Goal: Task Accomplishment & Management: Complete application form

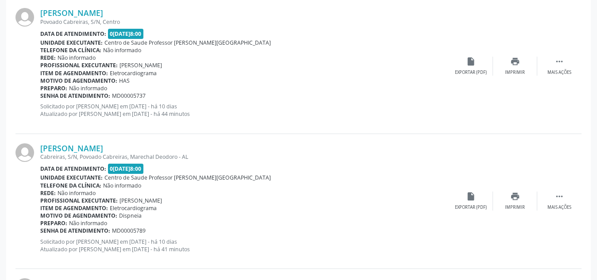
scroll to position [1219, 0]
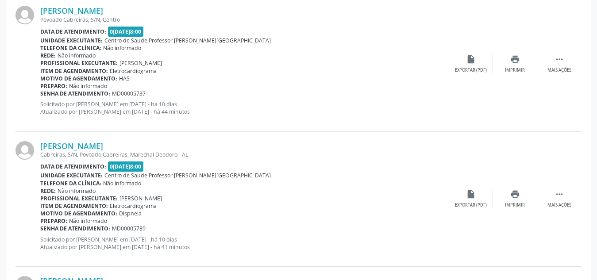
click at [280, 71] on div "Item de agendamento: Eletrocardiograma" at bounding box center [244, 71] width 408 height 8
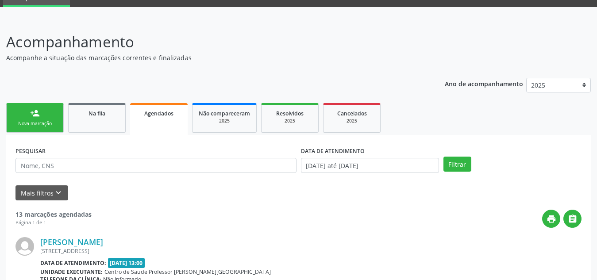
scroll to position [0, 0]
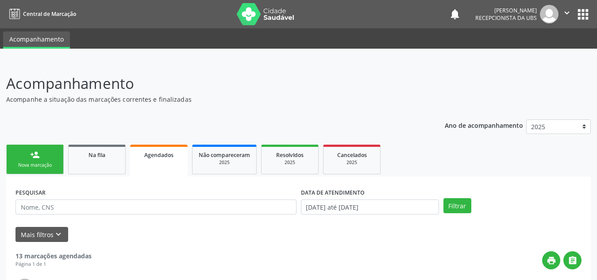
click at [44, 154] on link "person_add Nova marcação" at bounding box center [34, 160] width 57 height 30
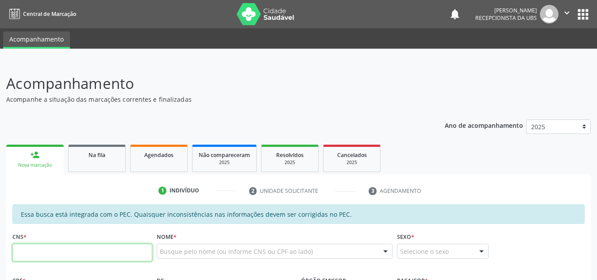
click at [103, 261] on input "text" at bounding box center [82, 253] width 140 height 18
paste input "702 1057 7870 9595"
type input "702 1057 7870 9595"
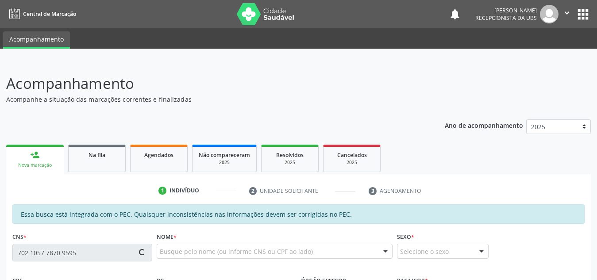
type input "118.300.814-70"
type input "02/03/2009"
type input "Gilvaneide Peixoto dos Santos"
type input "(82) 99427-7327"
type input "S/N"
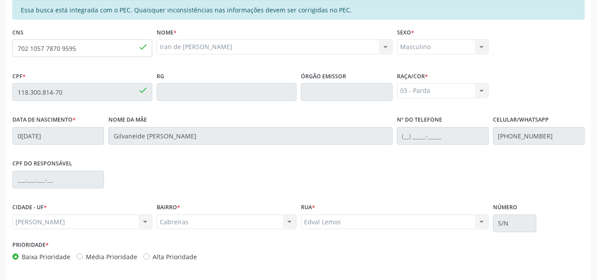
scroll to position [238, 0]
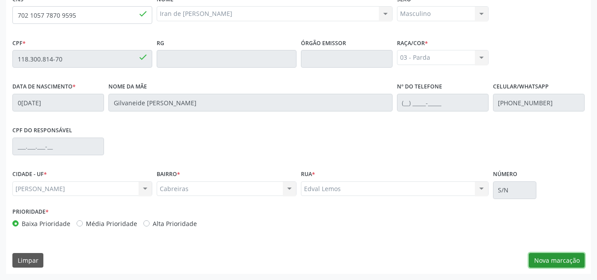
click at [547, 254] on button "Nova marcação" at bounding box center [557, 260] width 56 height 15
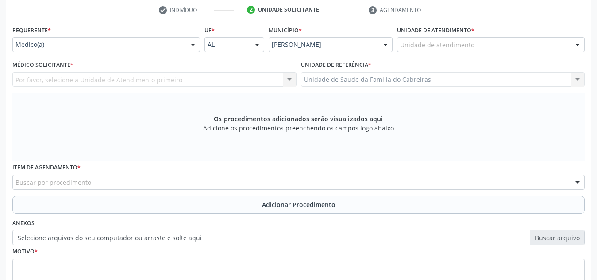
scroll to position [180, 0]
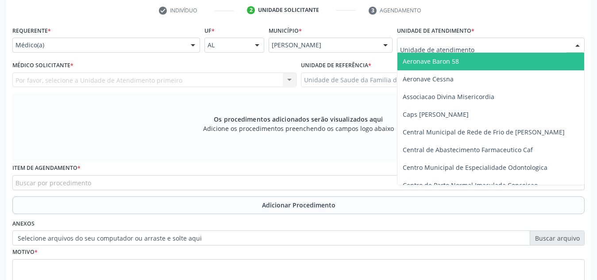
click at [476, 49] on div at bounding box center [491, 45] width 188 height 15
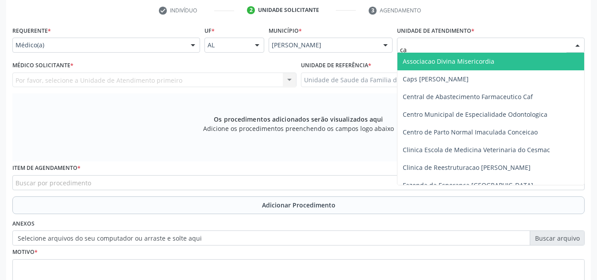
type input "cab"
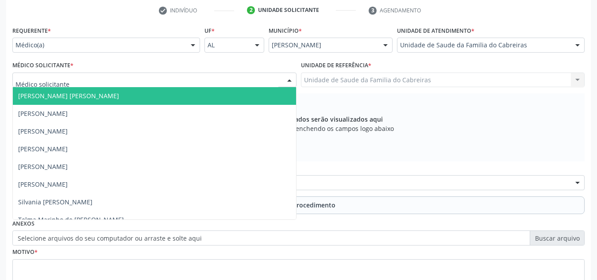
click at [233, 81] on div at bounding box center [154, 80] width 284 height 15
type input "l"
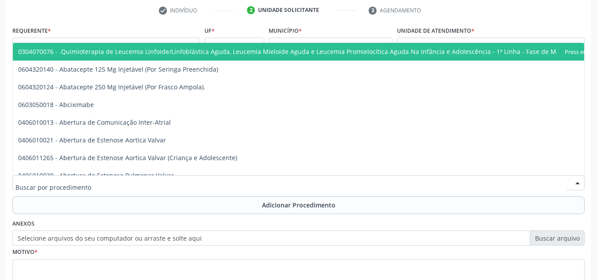
click at [195, 185] on div at bounding box center [298, 182] width 572 height 15
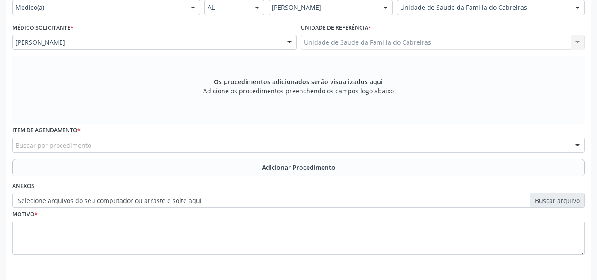
scroll to position [218, 0]
click at [182, 142] on div at bounding box center [298, 144] width 572 height 15
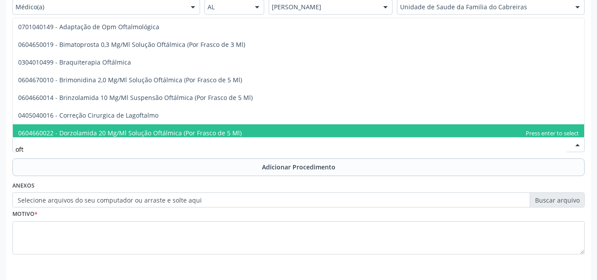
type input "ofta"
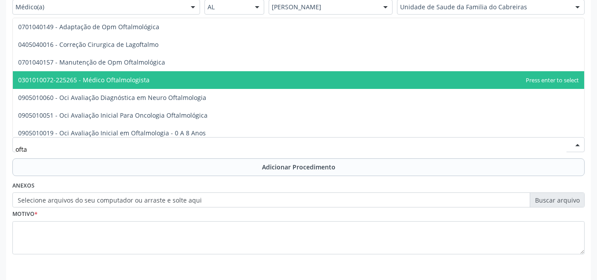
click at [166, 81] on span "0301010072-225265 - Médico Oftalmologista" at bounding box center [298, 80] width 571 height 18
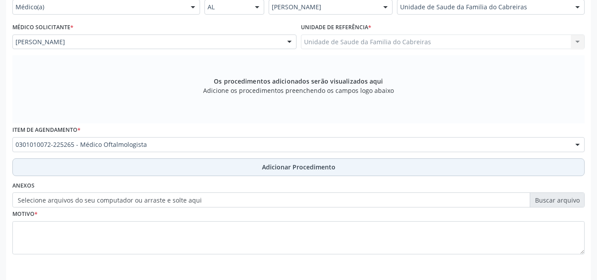
click at [184, 161] on button "Adicionar Procedimento" at bounding box center [298, 167] width 572 height 18
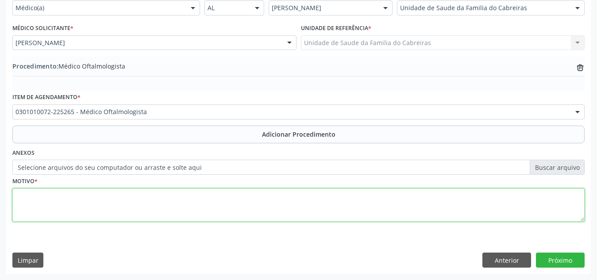
click at [176, 199] on textarea at bounding box center [298, 205] width 572 height 34
type textarea "e"
type textarea "Exame dos olhos e da visão."
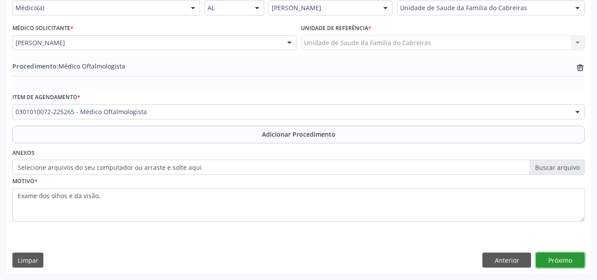
click at [551, 257] on button "Próximo" at bounding box center [560, 260] width 49 height 15
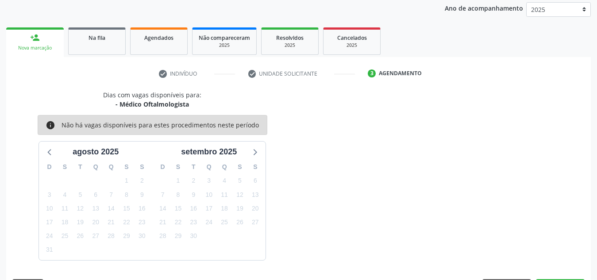
scroll to position [143, 0]
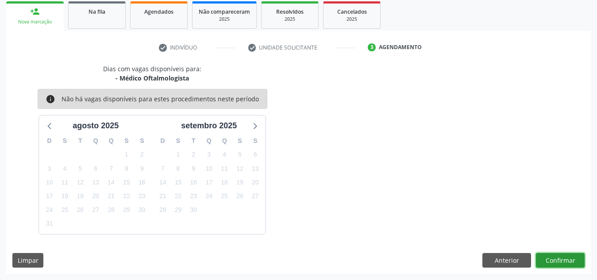
click at [551, 257] on button "Confirmar" at bounding box center [560, 260] width 49 height 15
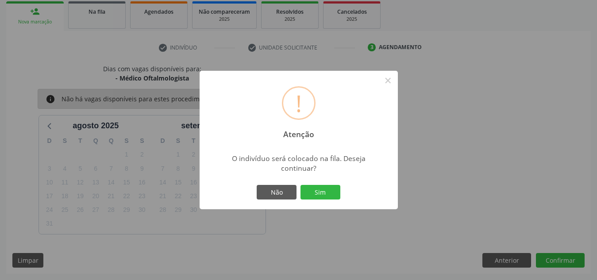
click at [300, 185] on button "Sim" at bounding box center [320, 192] width 40 height 15
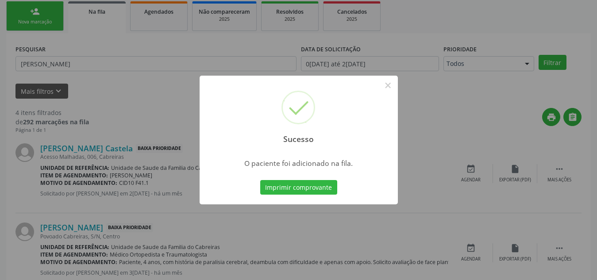
scroll to position [24, 0]
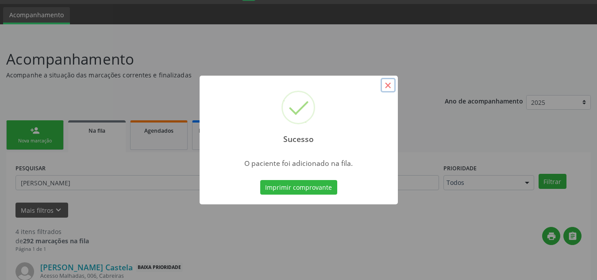
click at [387, 85] on button "×" at bounding box center [387, 85] width 15 height 15
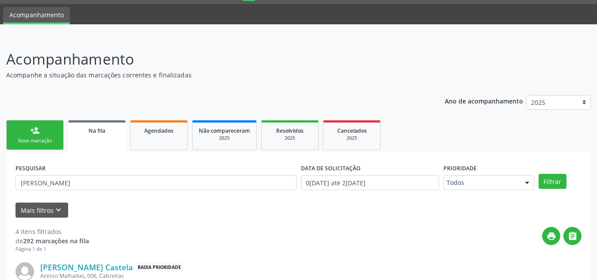
click at [47, 137] on link "person_add Nova marcação" at bounding box center [34, 135] width 57 height 30
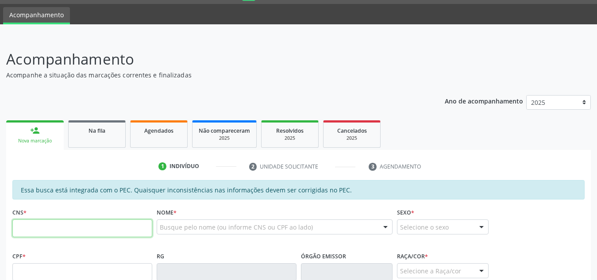
click at [81, 231] on input "text" at bounding box center [82, 228] width 140 height 18
paste input "136 7664 3496"
type input "1"
paste input "706 4041 7969 9389"
type input "706 4041 7969 9389"
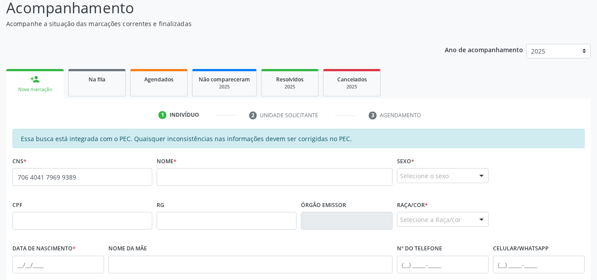
scroll to position [83, 0]
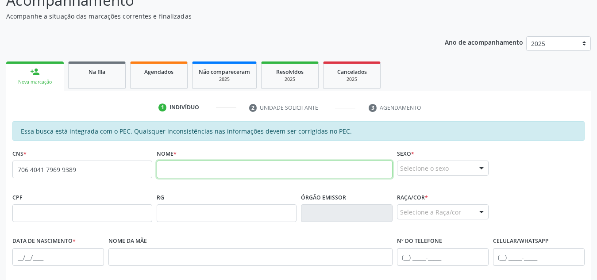
click at [183, 165] on input "text" at bounding box center [275, 170] width 236 height 18
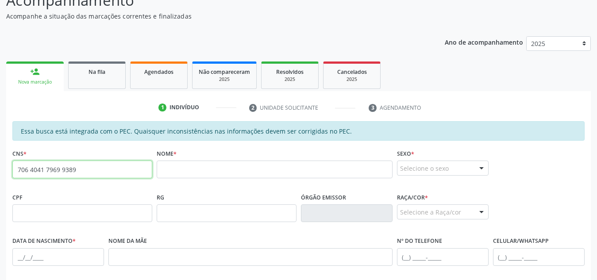
drag, startPoint x: 102, startPoint y: 172, endPoint x: 0, endPoint y: 170, distance: 101.8
click at [0, 170] on div "Acompanhamento Acompanhe a situação das marcações correntes e finalizadas Relat…" at bounding box center [298, 206] width 597 height 456
paste input "708 2056 3127 5544"
type input "708 2056 3127 5544"
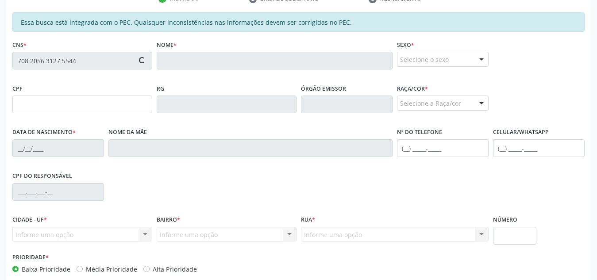
scroll to position [238, 0]
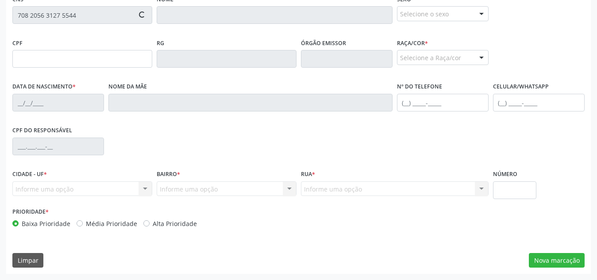
type input "028.861.734-79"
type input "29/05/1972"
type input "Maria das Dores Alves"
type input "(82) 99131-8328"
type input "S/N"
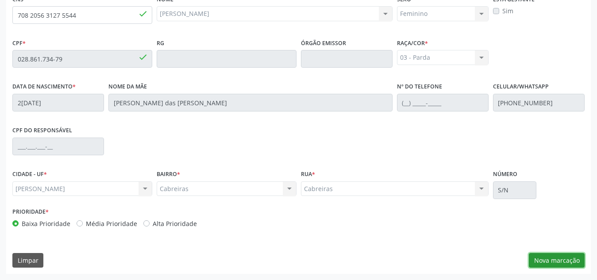
click at [545, 259] on button "Nova marcação" at bounding box center [557, 260] width 56 height 15
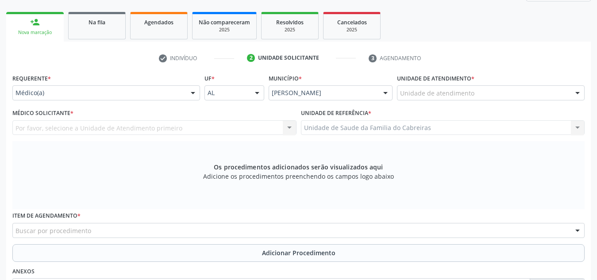
scroll to position [130, 0]
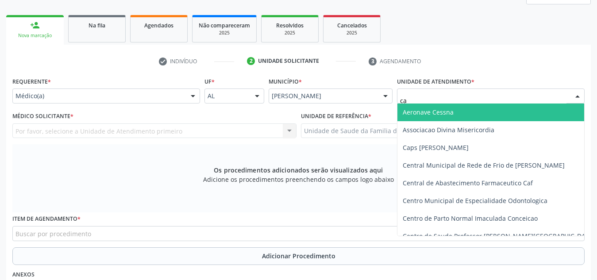
type input "cab"
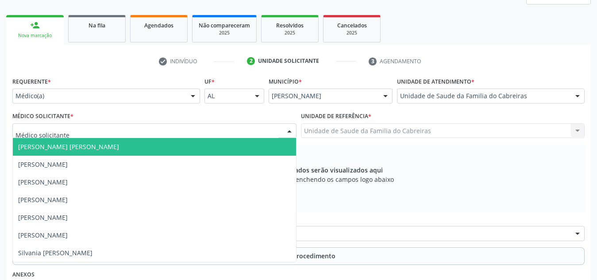
click at [242, 129] on div at bounding box center [154, 130] width 284 height 15
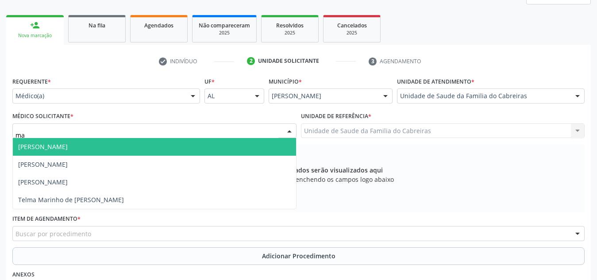
type input "mar"
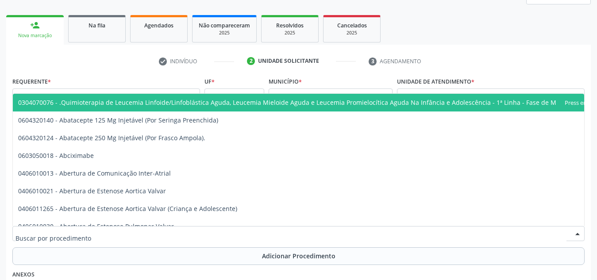
click at [190, 234] on div at bounding box center [298, 233] width 572 height 15
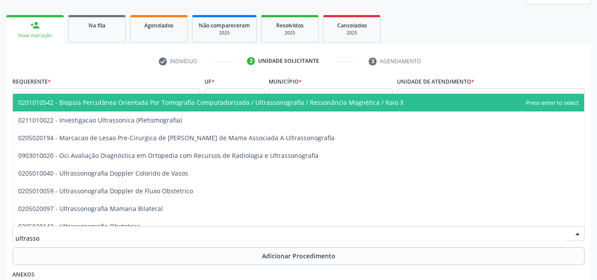
type input "ultrasson"
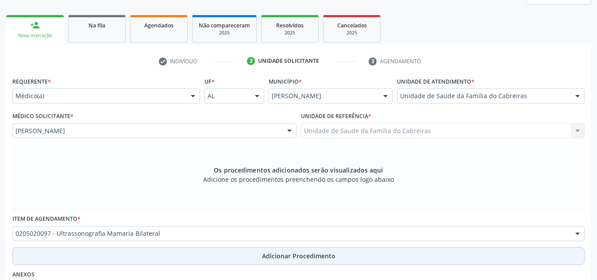
click at [192, 257] on button "Adicionar Procedimento" at bounding box center [298, 256] width 572 height 18
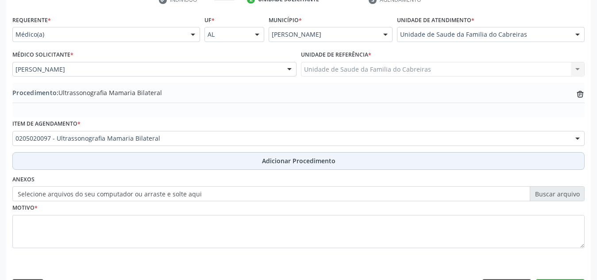
scroll to position [192, 0]
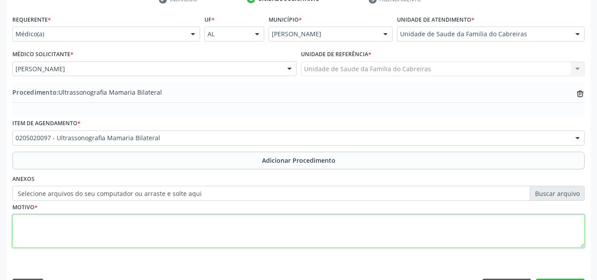
click at [206, 224] on textarea at bounding box center [298, 232] width 572 height 34
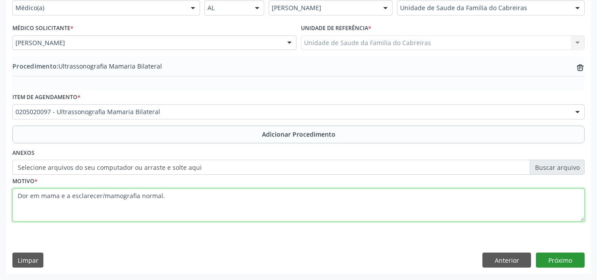
type textarea "Dor em mama e a esclarecer/mamografia normal."
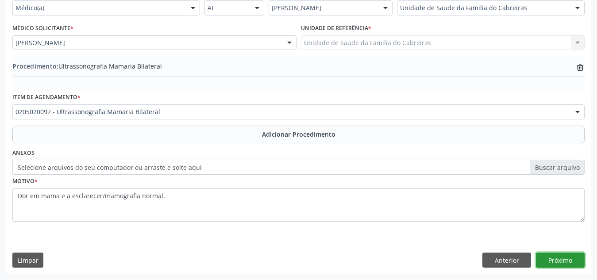
click at [567, 256] on button "Próximo" at bounding box center [560, 260] width 49 height 15
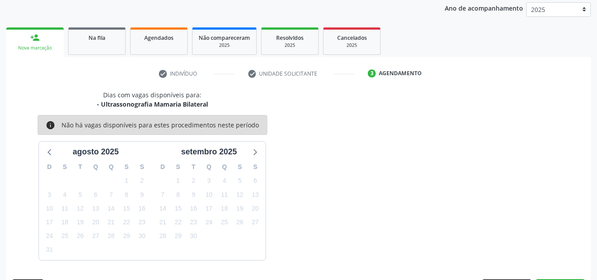
scroll to position [143, 0]
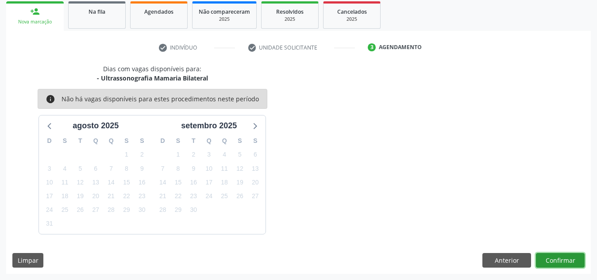
click at [554, 256] on button "Confirmar" at bounding box center [560, 260] width 49 height 15
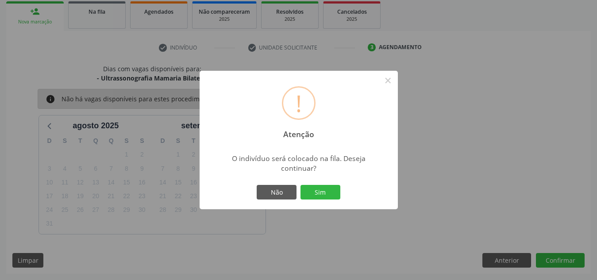
click at [300, 185] on button "Sim" at bounding box center [320, 192] width 40 height 15
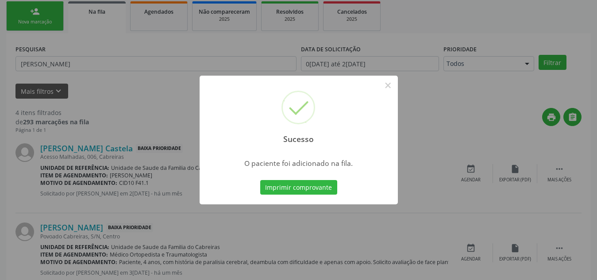
scroll to position [24, 0]
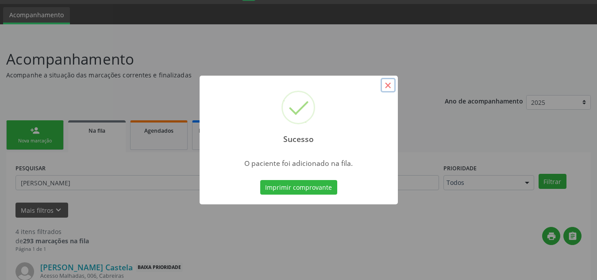
click at [387, 83] on button "×" at bounding box center [387, 85] width 15 height 15
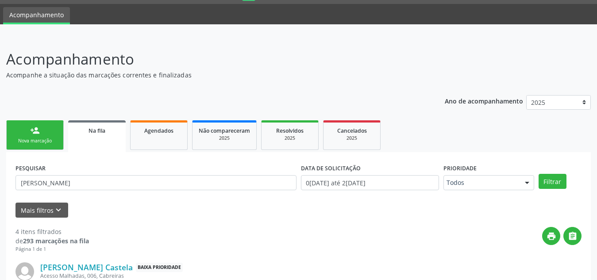
click at [36, 130] on div "person_add" at bounding box center [35, 131] width 10 height 10
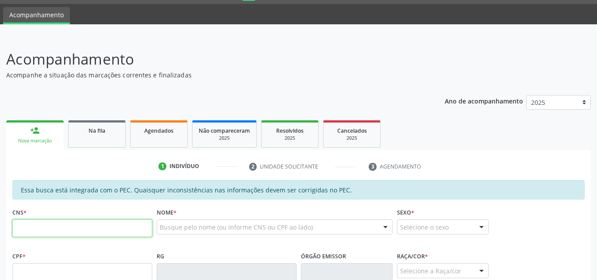
click at [65, 223] on input "text" at bounding box center [82, 228] width 140 height 18
paste input "700 2034 6997 2128"
type input "700 2034 6997 2128"
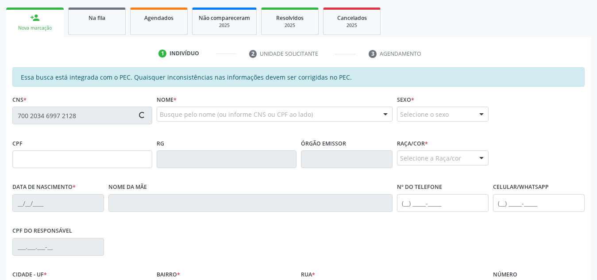
type input "069.738.754-24"
type input "16/08/1985"
type input "Josefa Maria dos Santos Costa"
type input "(82) 9980-6672"
type input "S/N"
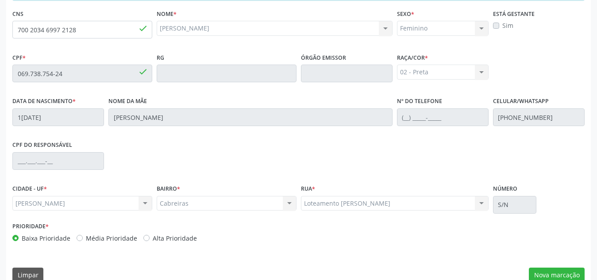
scroll to position [223, 0]
click at [534, 272] on button "Nova marcação" at bounding box center [557, 274] width 56 height 15
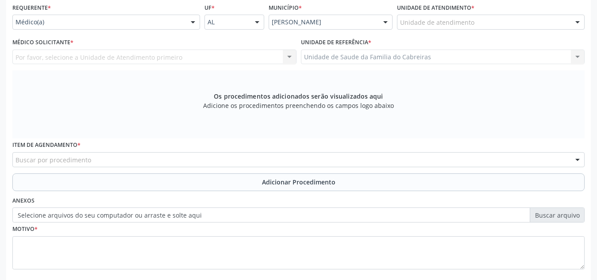
scroll to position [201, 0]
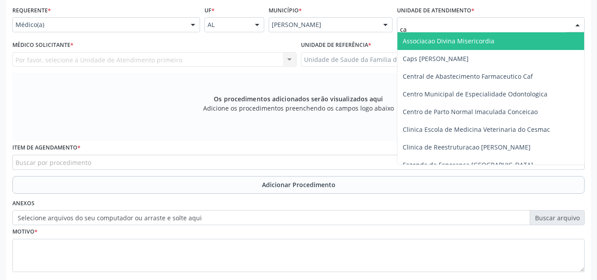
type input "cab"
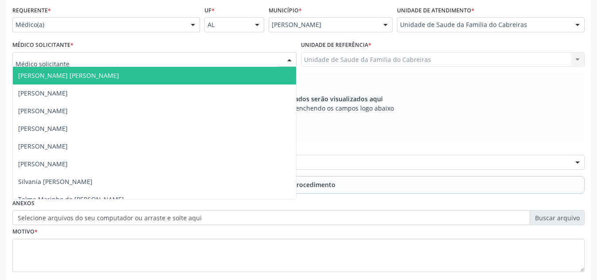
click at [196, 62] on div at bounding box center [154, 59] width 284 height 15
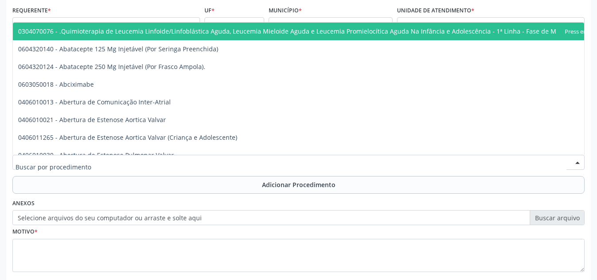
click at [165, 165] on div at bounding box center [298, 162] width 572 height 15
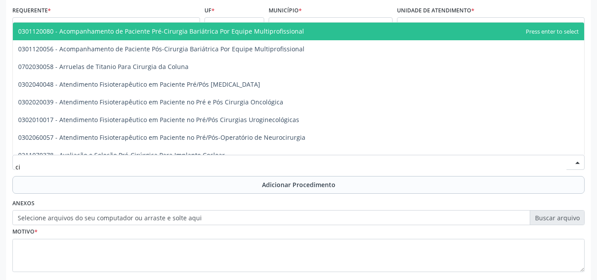
type input "c"
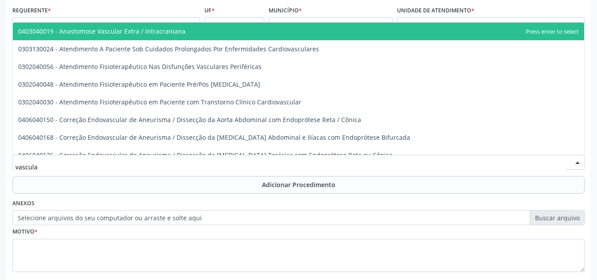
type input "vascular"
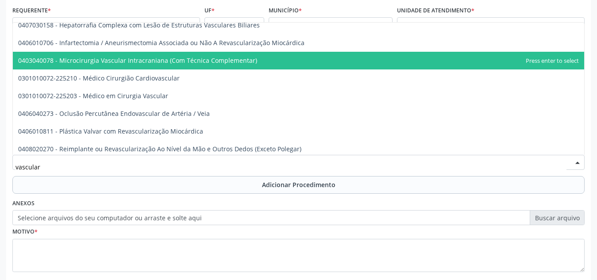
scroll to position [290, 0]
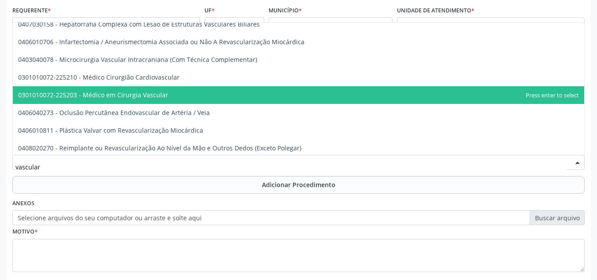
click at [221, 91] on span "0301010072-225203 - Médico em Cirurgia Vascular" at bounding box center [298, 95] width 571 height 18
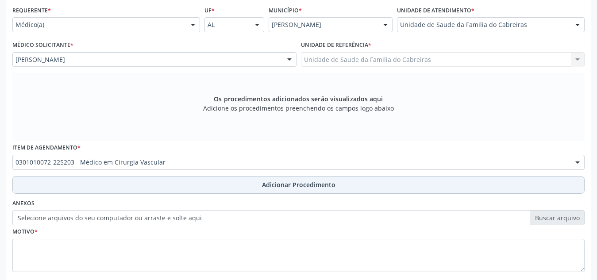
click at [230, 188] on button "Adicionar Procedimento" at bounding box center [298, 185] width 572 height 18
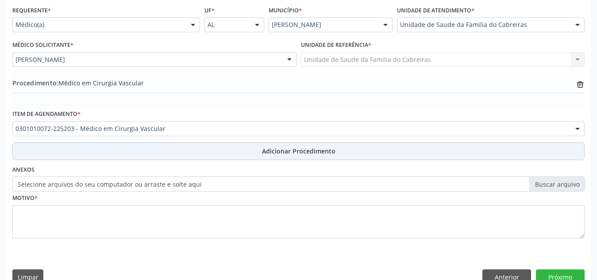
scroll to position [218, 0]
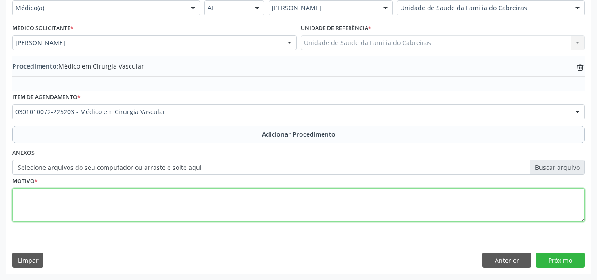
click at [230, 198] on textarea at bounding box center [298, 205] width 572 height 34
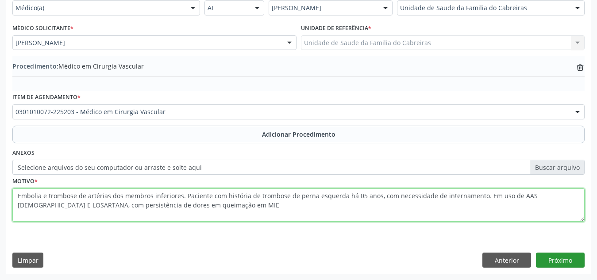
type textarea "Embolia e trombose de artérias dos membros inferiores. Paciente com história de…"
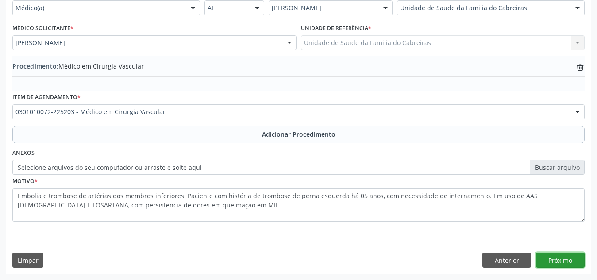
click at [551, 254] on button "Próximo" at bounding box center [560, 260] width 49 height 15
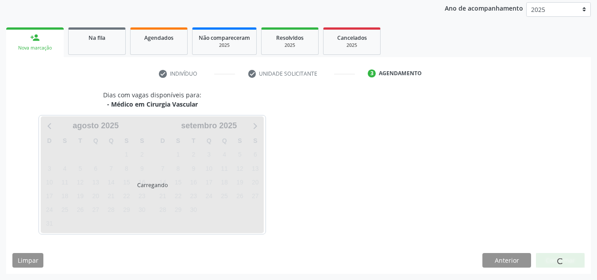
scroll to position [143, 0]
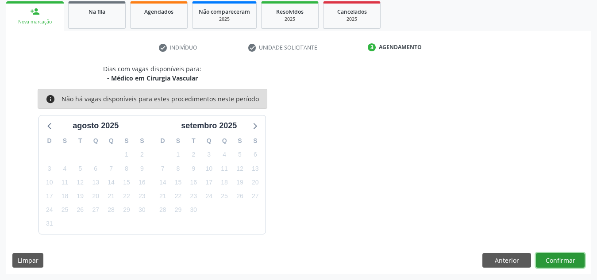
click at [551, 254] on button "Confirmar" at bounding box center [560, 260] width 49 height 15
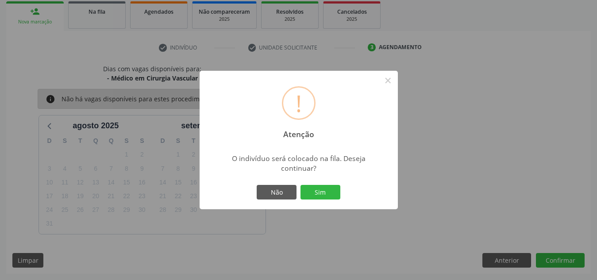
click at [300, 185] on button "Sim" at bounding box center [320, 192] width 40 height 15
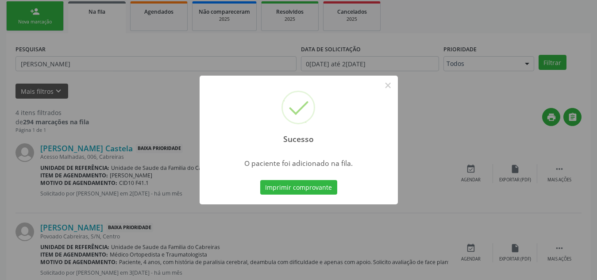
scroll to position [24, 0]
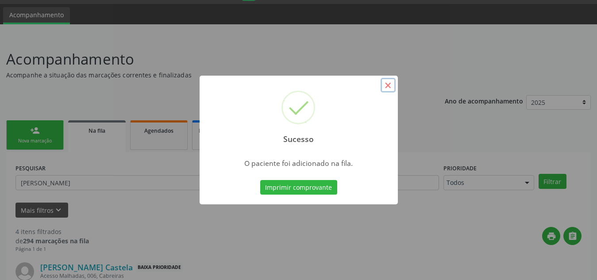
click at [392, 87] on button "×" at bounding box center [387, 85] width 15 height 15
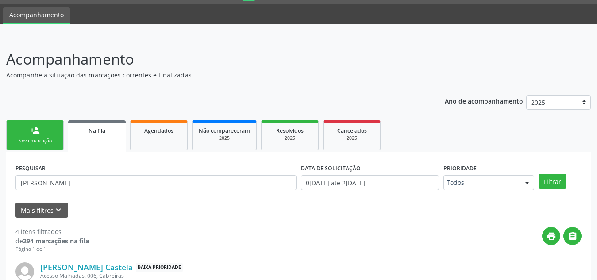
click at [28, 138] on div "Nova marcação" at bounding box center [35, 141] width 44 height 7
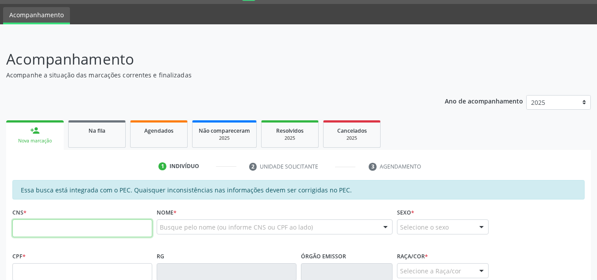
click at [61, 222] on input "text" at bounding box center [82, 228] width 140 height 18
paste input "704 7037 5152 3333"
type input "704 7037 5152 3333"
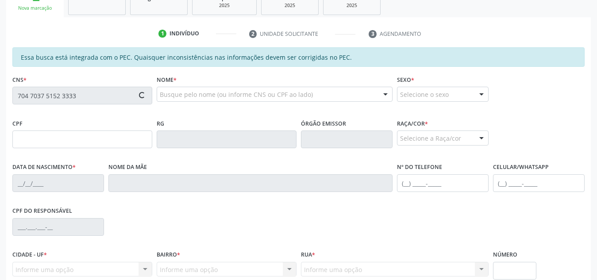
scroll to position [157, 0]
type input "150.460.194-77"
type input "15/07/2011"
type input "Maria Antonia Cassimiro Costa Santos"
type input "(82) 9980-6672"
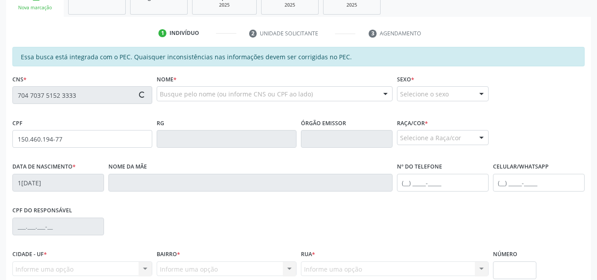
type input "S/N"
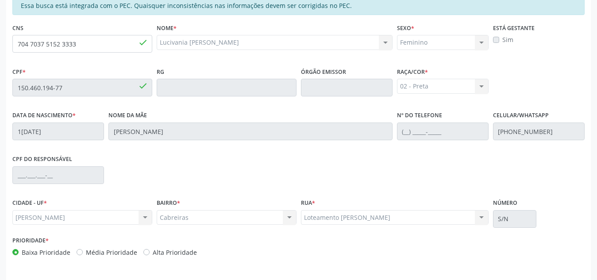
scroll to position [238, 0]
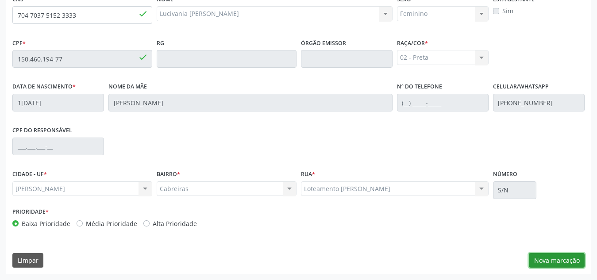
click at [565, 261] on button "Nova marcação" at bounding box center [557, 260] width 56 height 15
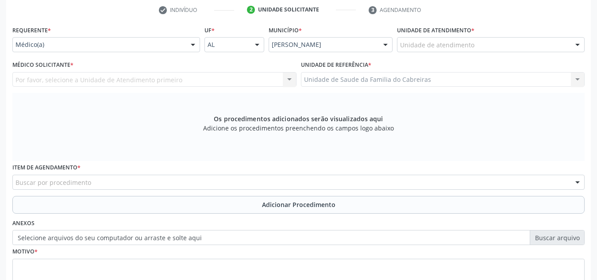
scroll to position [180, 0]
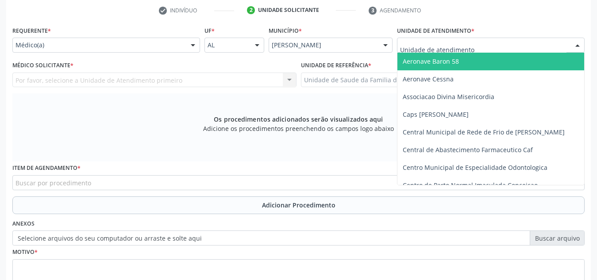
click at [475, 43] on div at bounding box center [491, 45] width 188 height 15
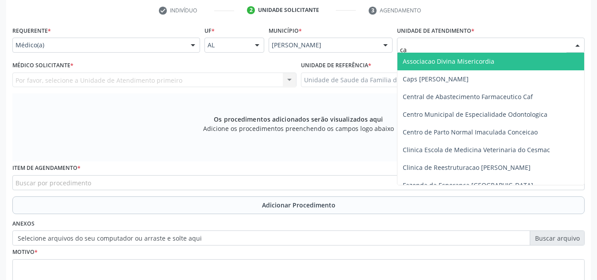
type input "cab"
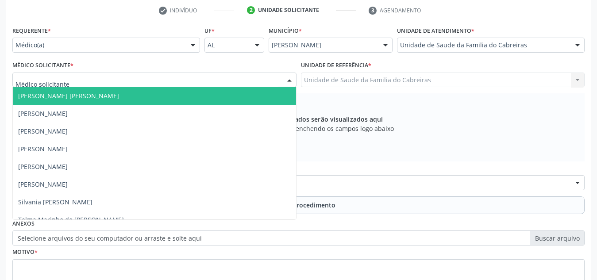
click at [248, 77] on div at bounding box center [154, 80] width 284 height 15
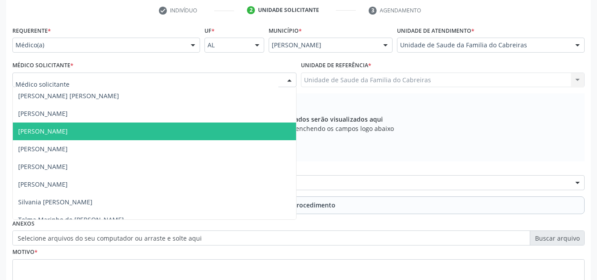
click at [204, 126] on span "[PERSON_NAME]" at bounding box center [154, 132] width 283 height 18
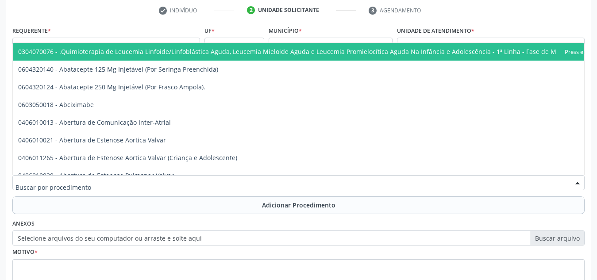
click at [178, 178] on div at bounding box center [298, 182] width 572 height 15
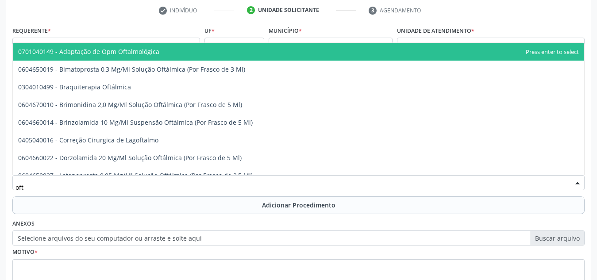
type input "ofta"
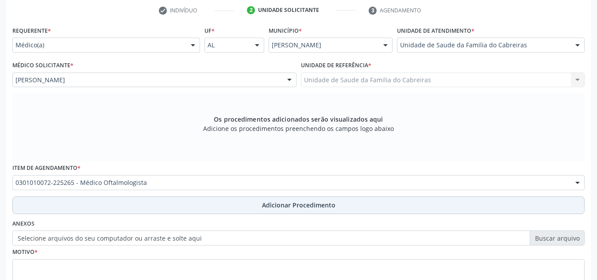
click at [182, 198] on button "Adicionar Procedimento" at bounding box center [298, 205] width 572 height 18
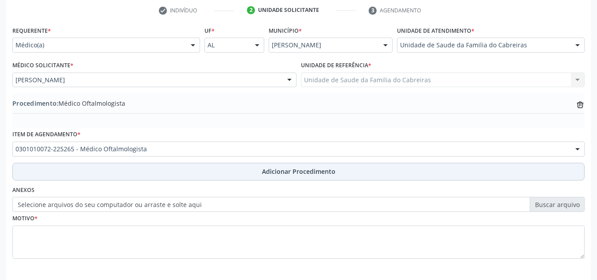
scroll to position [218, 0]
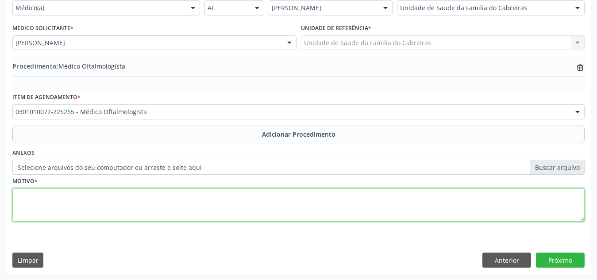
click at [183, 200] on textarea at bounding box center [298, 205] width 572 height 34
type textarea "Exame dos olhos e da visão."
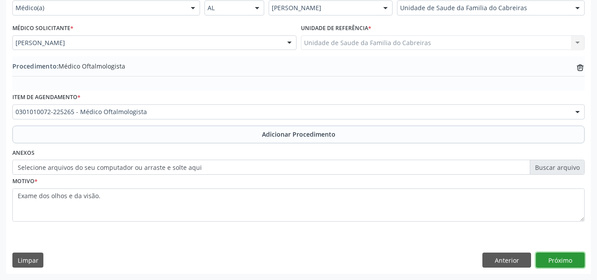
click at [549, 263] on button "Próximo" at bounding box center [560, 260] width 49 height 15
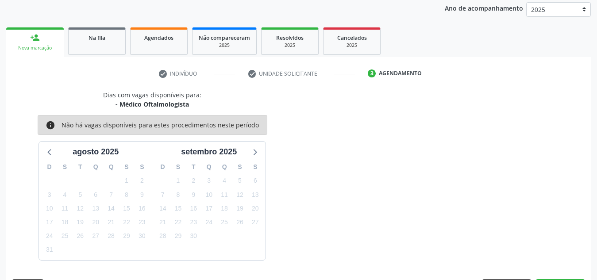
scroll to position [143, 0]
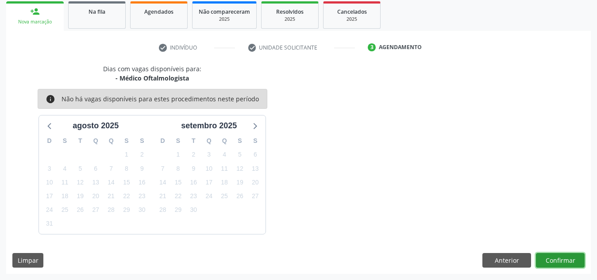
click at [549, 263] on button "Confirmar" at bounding box center [560, 260] width 49 height 15
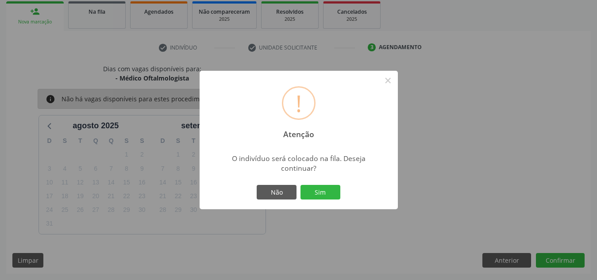
click at [300, 185] on button "Sim" at bounding box center [320, 192] width 40 height 15
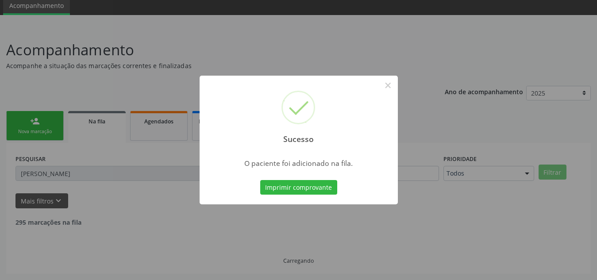
scroll to position [24, 0]
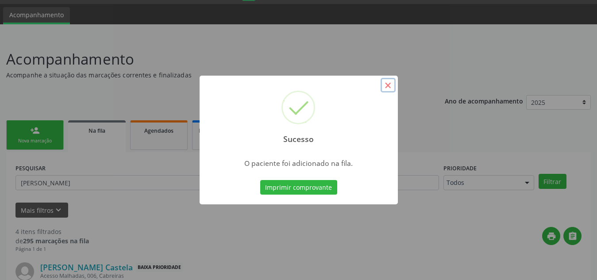
click at [387, 81] on button "×" at bounding box center [387, 85] width 15 height 15
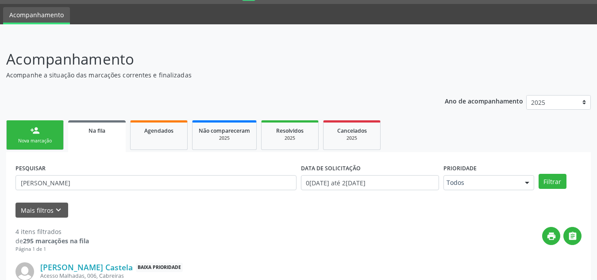
click at [45, 125] on link "person_add Nova marcação" at bounding box center [34, 135] width 57 height 30
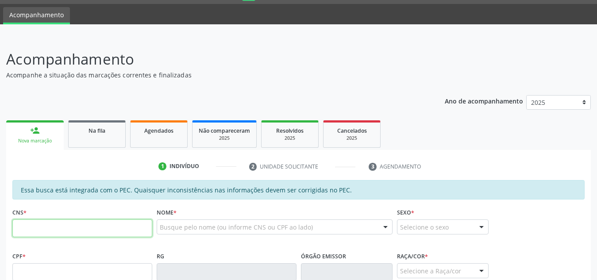
click at [71, 231] on input "text" at bounding box center [82, 228] width 140 height 18
paste input "704 7037 5152 3333"
type input "704 7037 5152 3333"
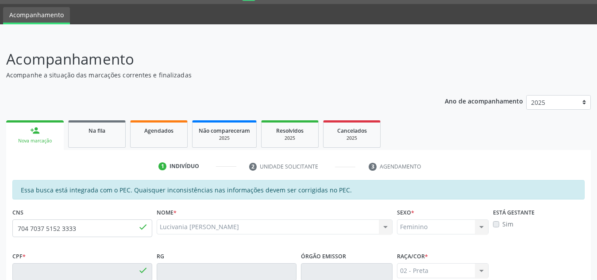
type input "150.460.194-77"
type input "15/07/2011"
type input "Maria Antonia Cassimiro Costa Santos"
type input "(82) 9980-6672"
type input "S/N"
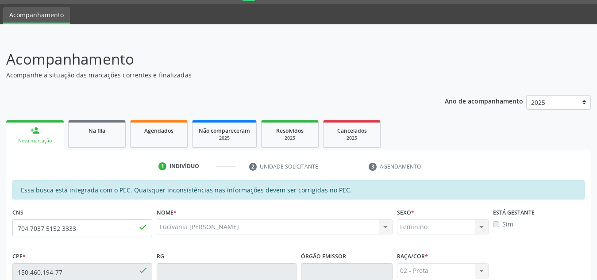
scroll to position [238, 0]
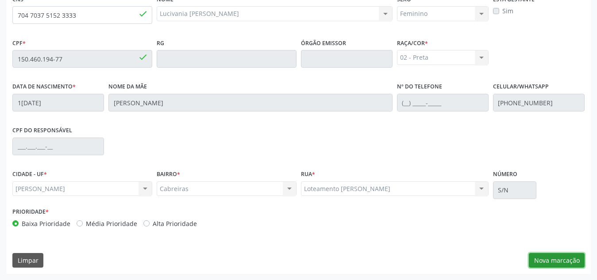
click at [548, 261] on button "Nova marcação" at bounding box center [557, 260] width 56 height 15
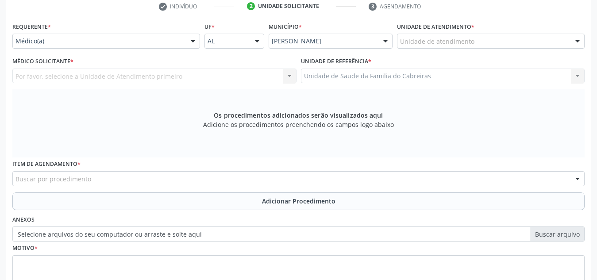
scroll to position [183, 0]
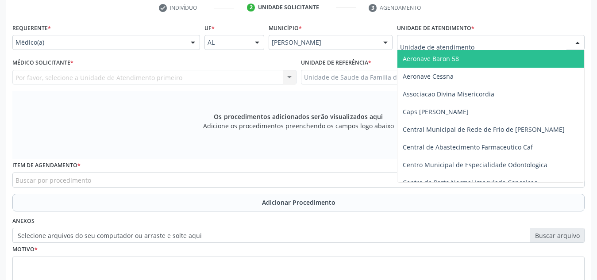
click at [498, 39] on div at bounding box center [491, 42] width 188 height 15
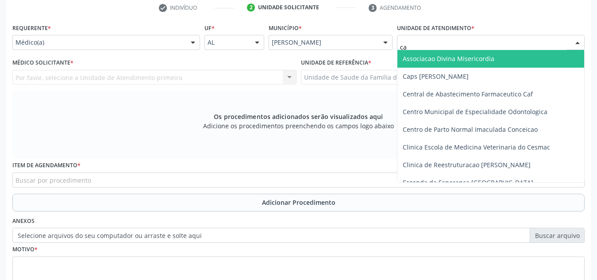
type input "cab"
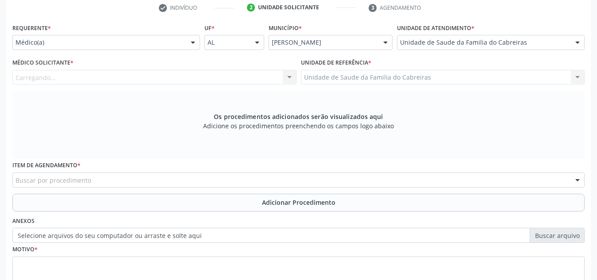
click at [243, 81] on div "Carregando... Nenhum resultado encontrado para: " " Não há nenhuma opção para s…" at bounding box center [154, 77] width 284 height 15
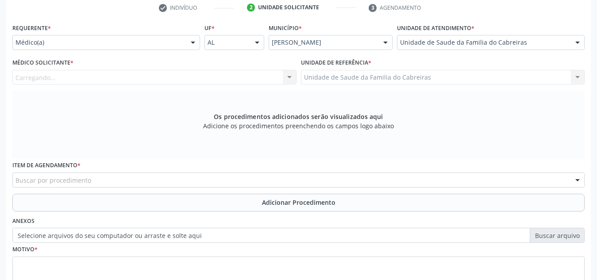
click at [243, 81] on div "Carregando... Nenhum resultado encontrado para: " " Não há nenhuma opção para s…" at bounding box center [154, 77] width 284 height 15
click at [171, 74] on div "Carregando... Nenhum resultado encontrado para: " " Não há nenhuma opção para s…" at bounding box center [154, 77] width 284 height 15
click at [172, 76] on div "Carregando... Nenhum resultado encontrado para: " " Não há nenhuma opção para s…" at bounding box center [154, 77] width 284 height 15
click at [292, 78] on div "Carregando... Nenhum resultado encontrado para: " " Não há nenhuma opção para s…" at bounding box center [154, 77] width 284 height 15
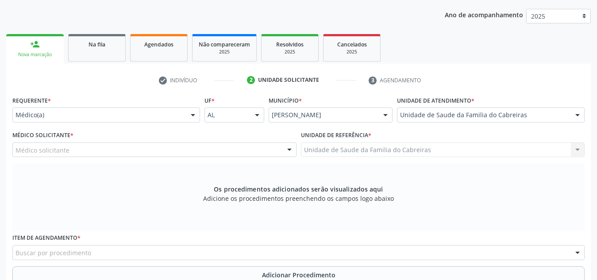
scroll to position [111, 0]
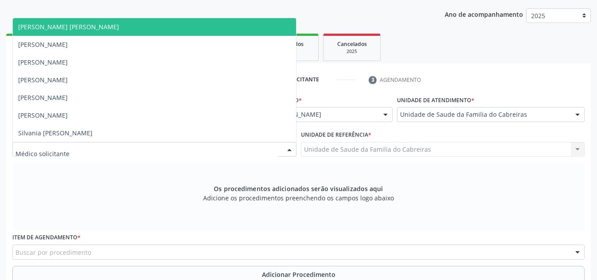
click at [206, 147] on div at bounding box center [154, 149] width 284 height 15
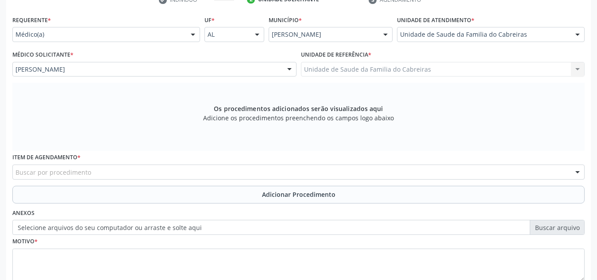
scroll to position [195, 0]
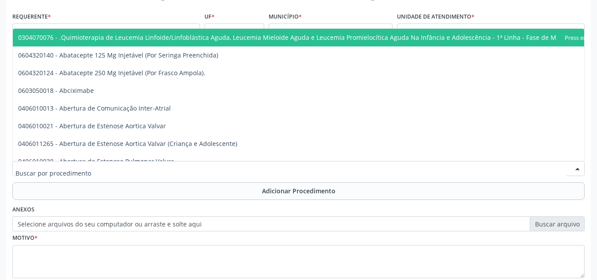
click at [248, 168] on div at bounding box center [298, 168] width 572 height 15
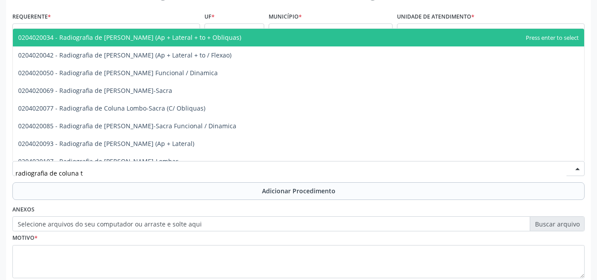
type input "radiografia de coluna to"
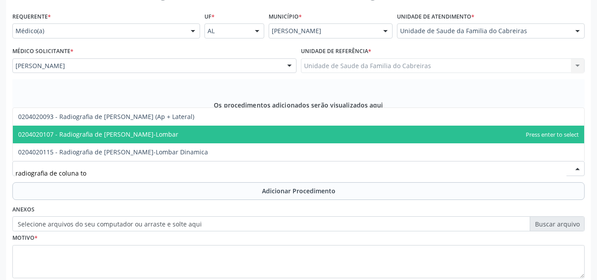
click at [229, 136] on span "0204020107 - Radiografia de Coluna Toraco-Lombar" at bounding box center [298, 135] width 571 height 18
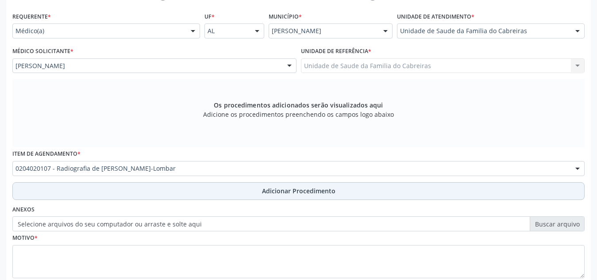
click at [243, 186] on button "Adicionar Procedimento" at bounding box center [298, 191] width 572 height 18
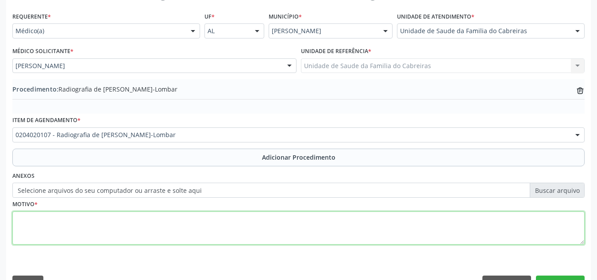
click at [231, 224] on textarea at bounding box center [298, 228] width 572 height 34
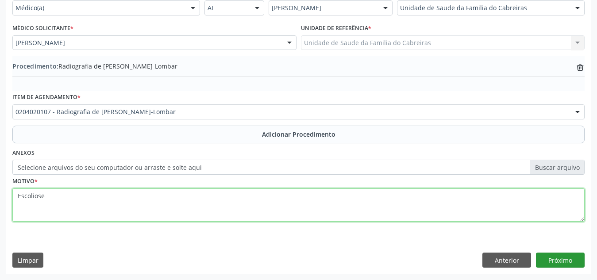
type textarea "Escoliose"
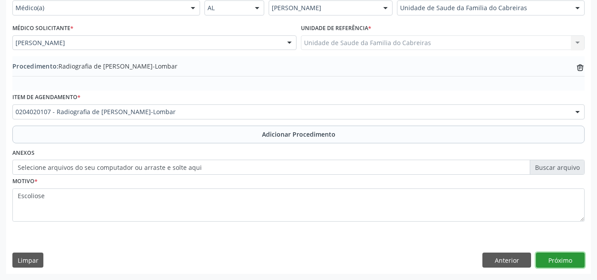
click at [557, 262] on button "Próximo" at bounding box center [560, 260] width 49 height 15
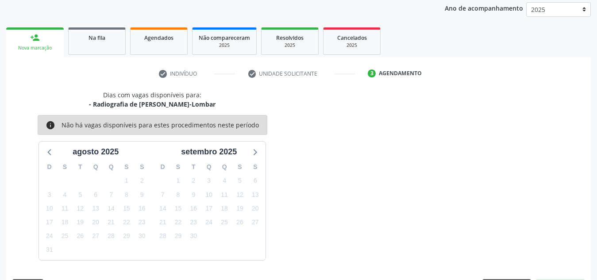
scroll to position [143, 0]
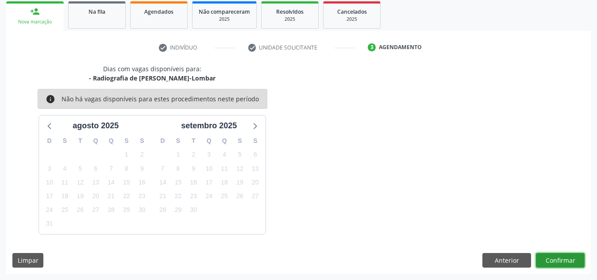
click at [574, 258] on button "Confirmar" at bounding box center [560, 260] width 49 height 15
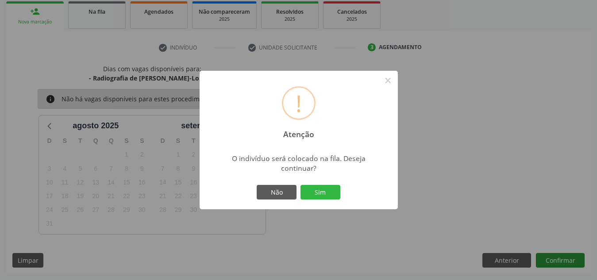
click at [300, 185] on button "Sim" at bounding box center [320, 192] width 40 height 15
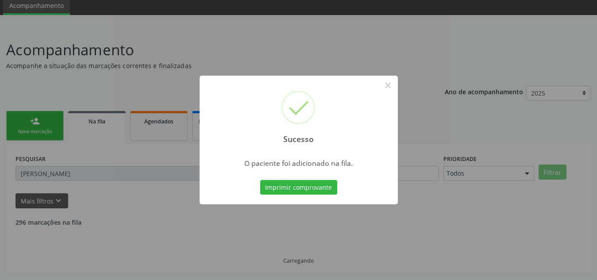
scroll to position [24, 0]
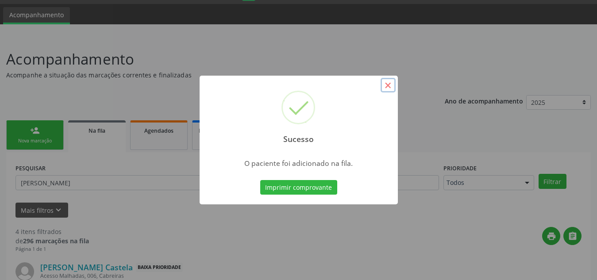
click at [391, 82] on button "×" at bounding box center [387, 85] width 15 height 15
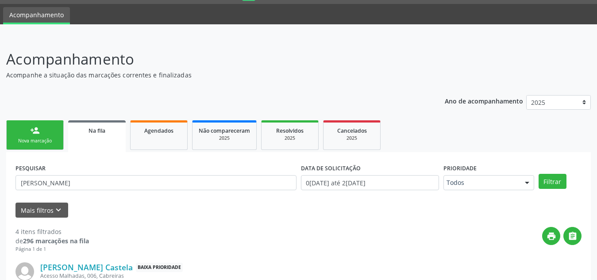
click at [16, 134] on link "person_add Nova marcação" at bounding box center [34, 135] width 57 height 30
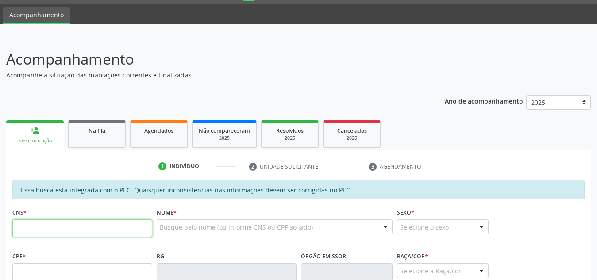
click at [63, 227] on input "text" at bounding box center [82, 228] width 140 height 18
type input "705 0002 3615 2551"
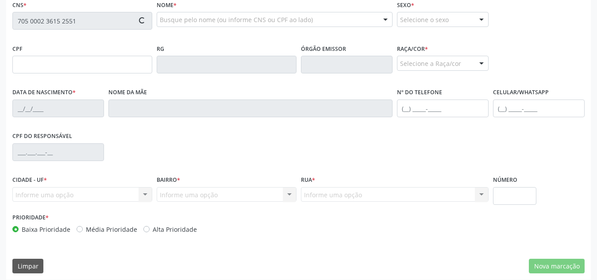
scroll to position [238, 0]
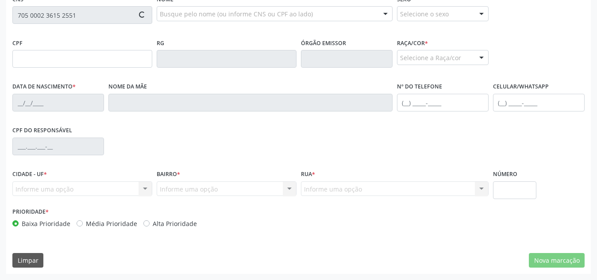
type input "186.045.154-37"
type input "24/07/2023"
type input "Maria Gabriela Araujo Timote"
type input "(82) 99153-3154"
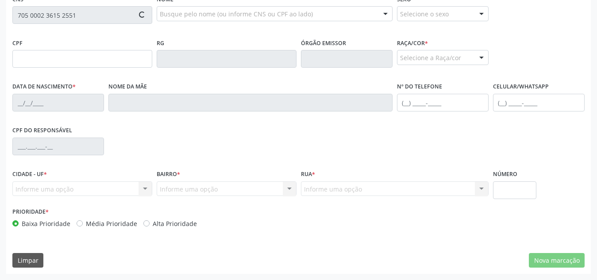
type input "S/N"
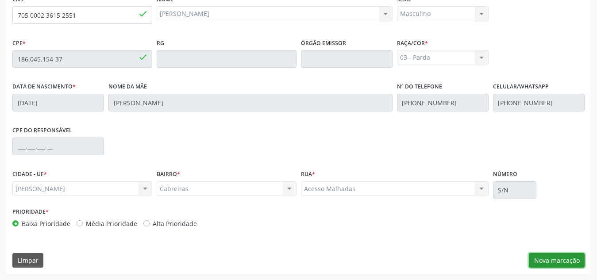
click at [554, 259] on button "Nova marcação" at bounding box center [557, 260] width 56 height 15
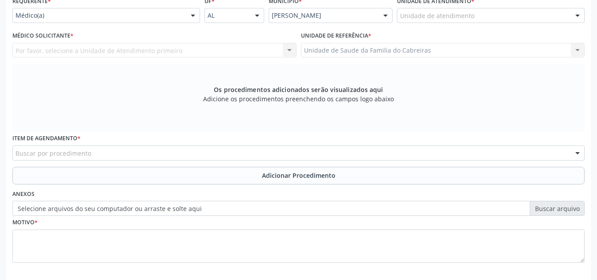
scroll to position [198, 0]
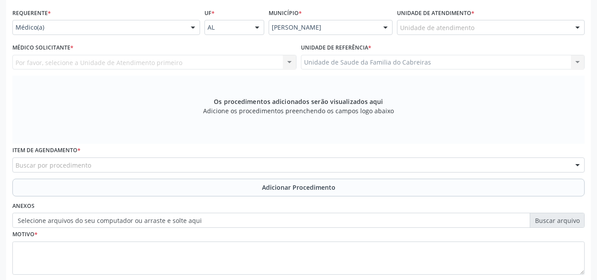
click at [229, 69] on div "Por favor, selecione a Unidade de Atendimento primeiro Nenhum resultado encontr…" at bounding box center [154, 62] width 284 height 15
click at [232, 63] on div "Por favor, selecione a Unidade de Atendimento primeiro Nenhum resultado encontr…" at bounding box center [154, 62] width 284 height 15
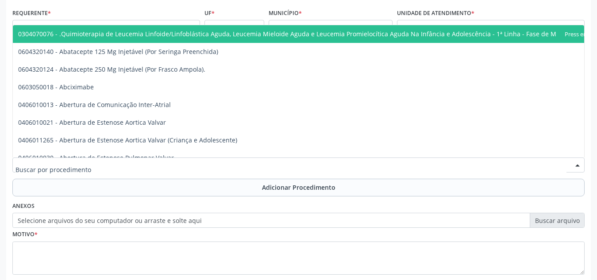
click at [237, 161] on div at bounding box center [298, 164] width 572 height 15
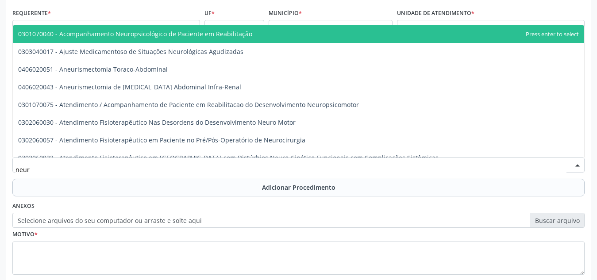
type input "neuro"
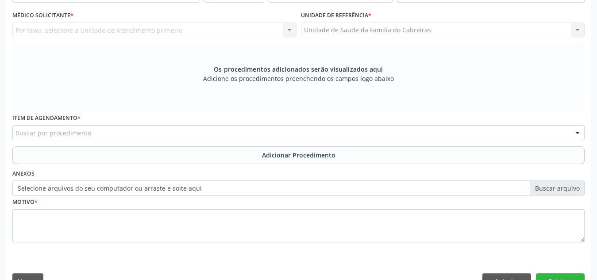
scroll to position [251, 0]
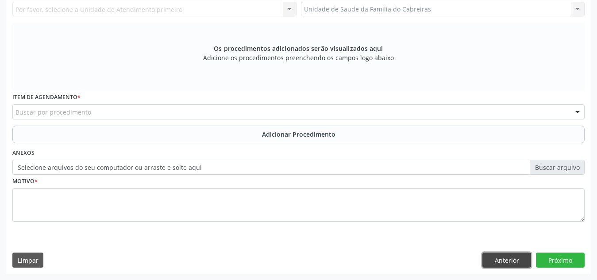
click at [503, 263] on button "Anterior" at bounding box center [506, 260] width 49 height 15
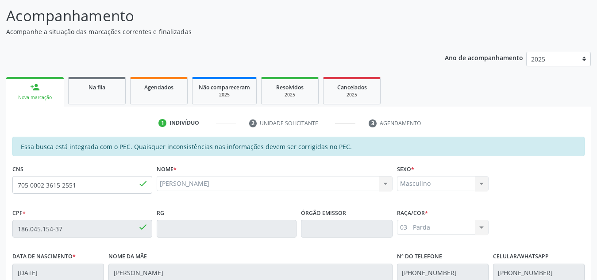
scroll to position [66, 0]
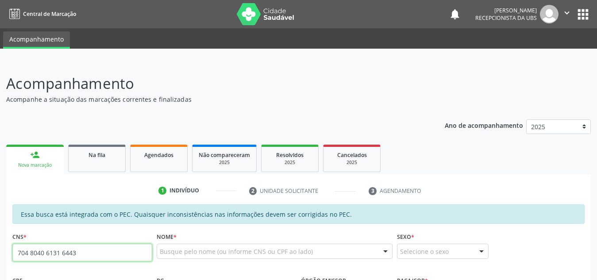
type input "704 8040 6131 6443"
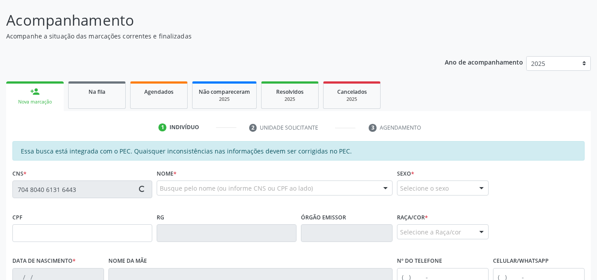
scroll to position [68, 0]
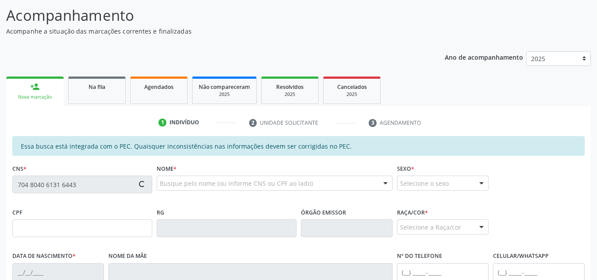
type input "321.141.844-04"
type input "24/11/1957"
type input "Tertulina Maria da Conceicao"
type input "(82) 99822-6192"
type input "S/N"
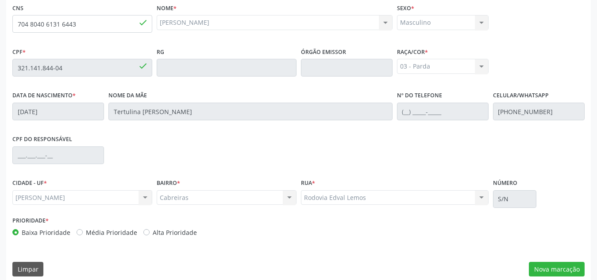
scroll to position [230, 0]
click at [541, 267] on button "Nova marcação" at bounding box center [557, 268] width 56 height 15
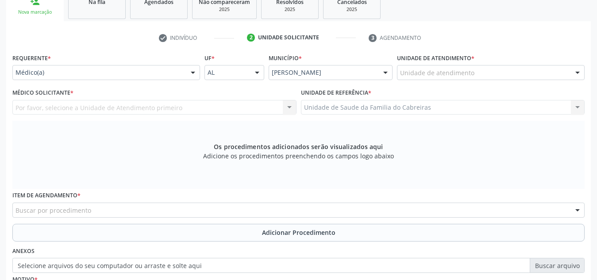
scroll to position [152, 0]
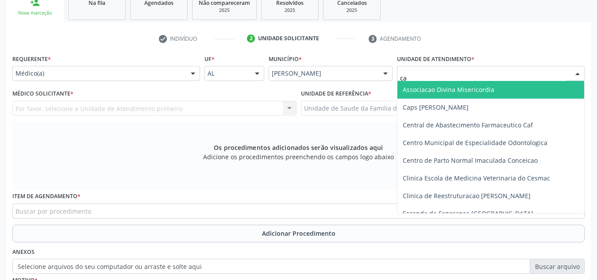
type input "cab"
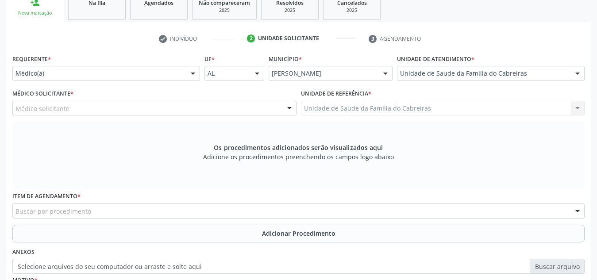
click at [180, 108] on div "Médico solicitante" at bounding box center [154, 108] width 284 height 15
click at [163, 213] on div "Buscar por procedimento" at bounding box center [298, 210] width 572 height 15
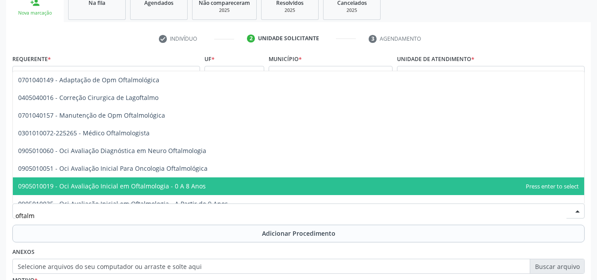
type input "oftalmo"
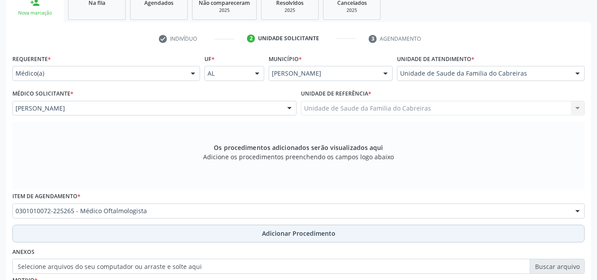
click at [93, 233] on button "Adicionar Procedimento" at bounding box center [298, 234] width 572 height 18
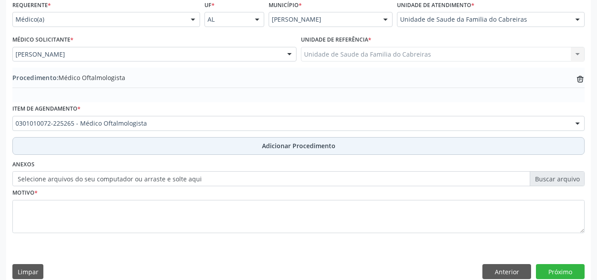
scroll to position [218, 0]
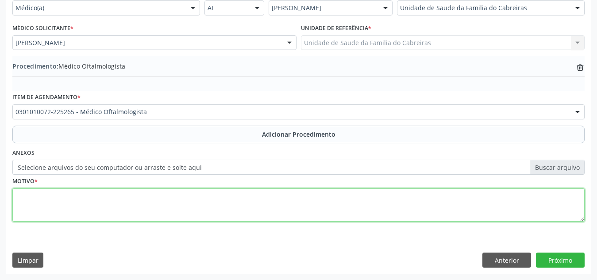
click at [153, 206] on textarea at bounding box center [298, 205] width 572 height 34
type textarea "e"
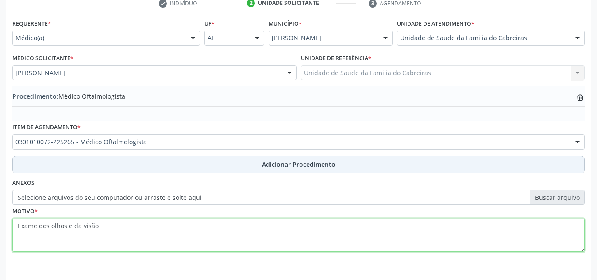
scroll to position [214, 0]
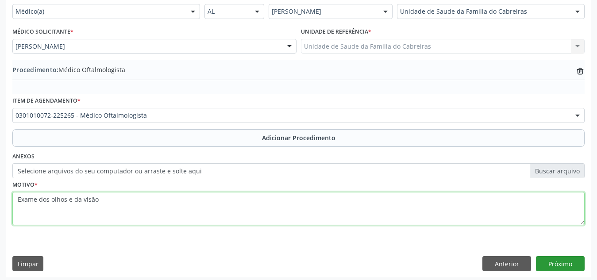
type textarea "Exame dos olhos e da visão"
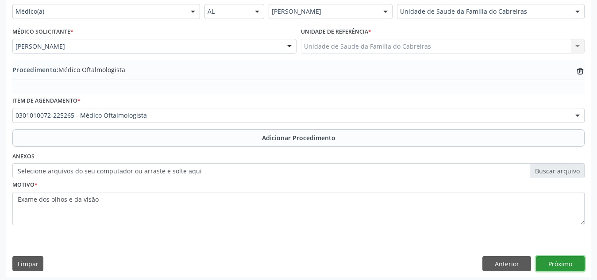
click at [560, 259] on button "Próximo" at bounding box center [560, 263] width 49 height 15
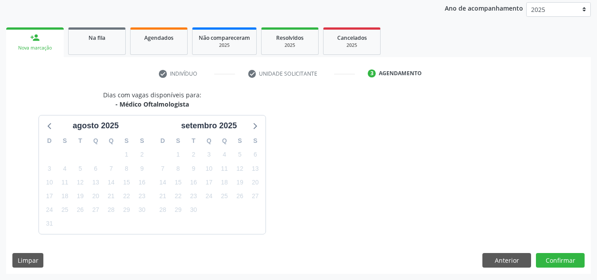
scroll to position [143, 0]
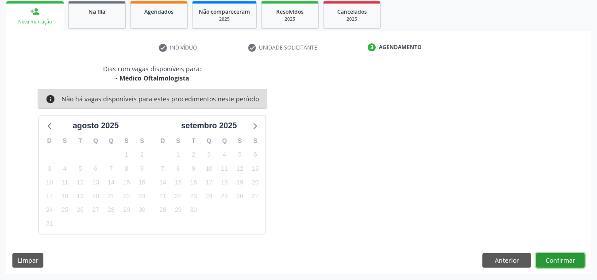
click at [560, 259] on button "Confirmar" at bounding box center [560, 260] width 49 height 15
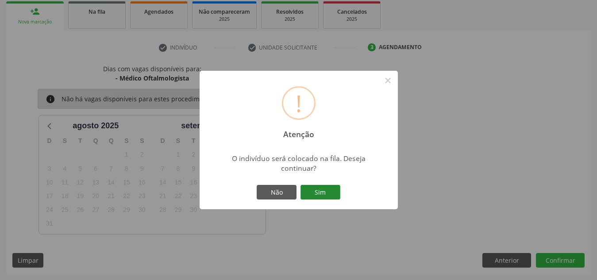
click at [315, 186] on button "Sim" at bounding box center [320, 192] width 40 height 15
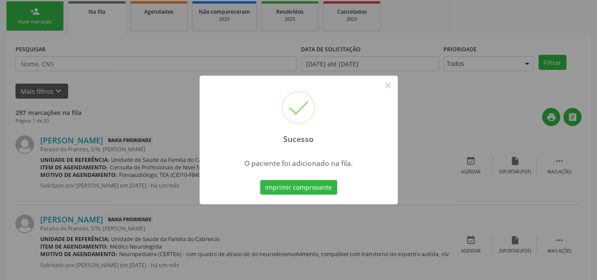
scroll to position [24, 0]
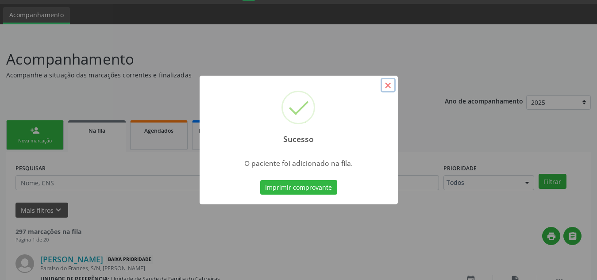
click at [389, 85] on button "×" at bounding box center [387, 85] width 15 height 15
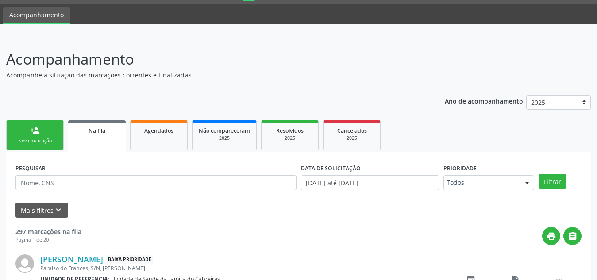
click at [44, 130] on link "person_add Nova marcação" at bounding box center [34, 135] width 57 height 30
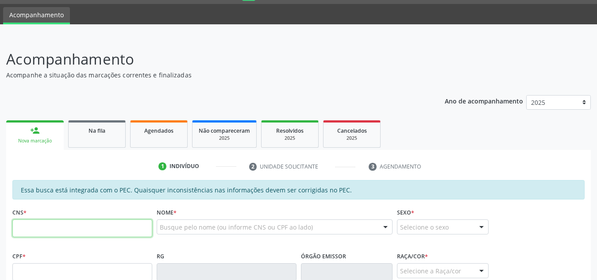
click at [65, 226] on input "text" at bounding box center [82, 228] width 140 height 18
type input "702 3041 0691 7716"
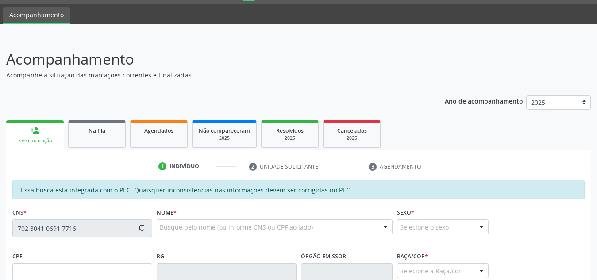
type input "089.469.845-11"
type input "14/09/2015"
type input "Marluce Erica da Mota Batista"
type input "(82) 99166-5720"
type input "S/N"
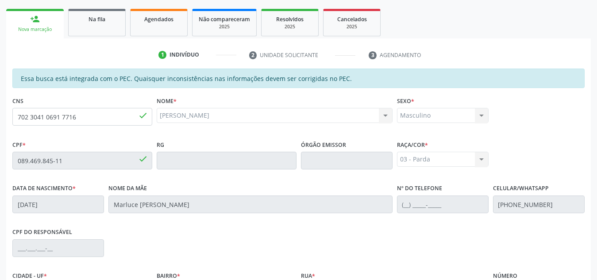
scroll to position [135, 0]
drag, startPoint x: 96, startPoint y: 121, endPoint x: 0, endPoint y: 119, distance: 96.4
click at [0, 119] on div "Acompanhamento Acompanhe a situação das marcações correntes e finalizadas Relat…" at bounding box center [298, 154] width 597 height 456
paste input "text"
type input "702 3041 0691 7716"
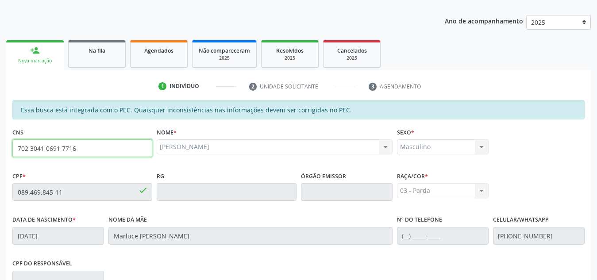
scroll to position [92, 0]
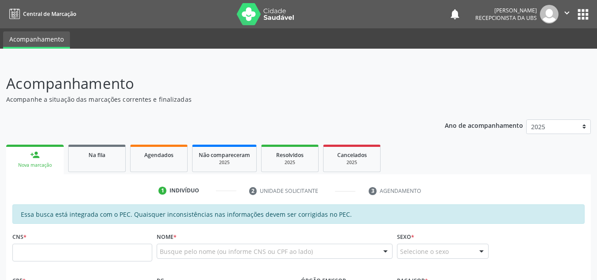
scroll to position [91, 0]
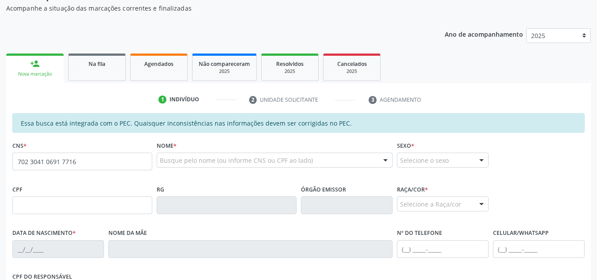
type input "702 3041 0691 7716"
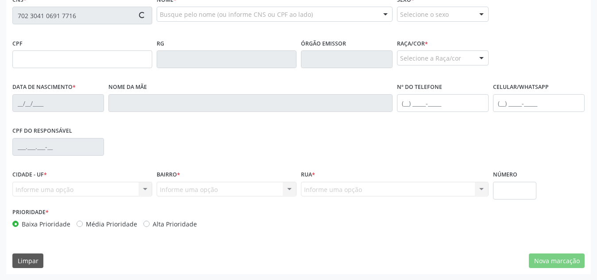
type input "089.469.845-11"
type input "14/09/2015"
type input "Marluce Erica da Mota Batista"
type input "(82) 99166-5720"
type input "S/N"
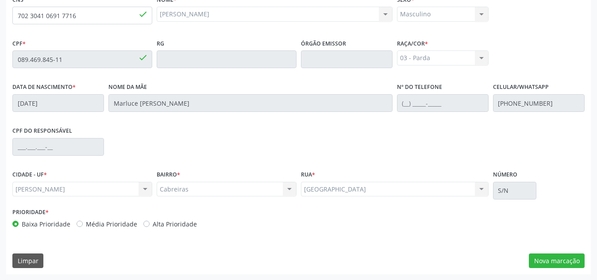
scroll to position [238, 0]
click at [554, 257] on button "Nova marcação" at bounding box center [557, 260] width 56 height 15
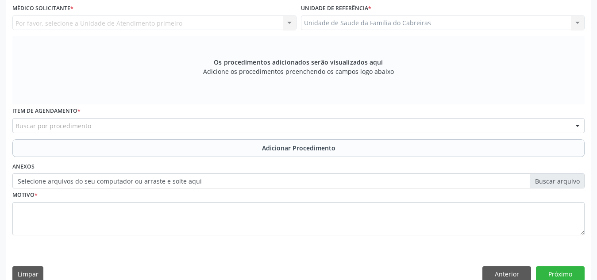
scroll to position [154, 0]
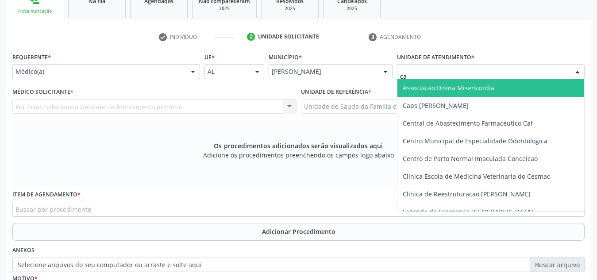
type input "cab"
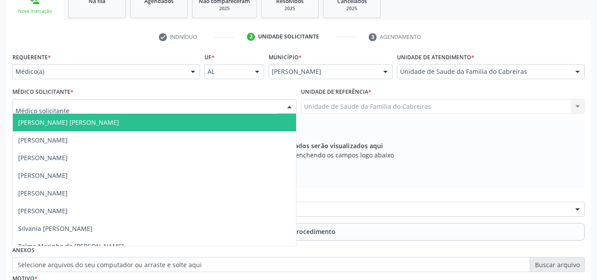
click at [188, 102] on div at bounding box center [154, 106] width 284 height 15
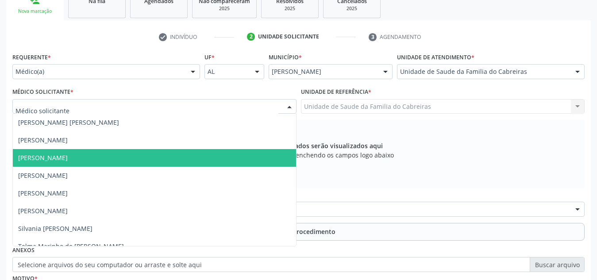
click at [116, 161] on span "[PERSON_NAME]" at bounding box center [154, 158] width 283 height 18
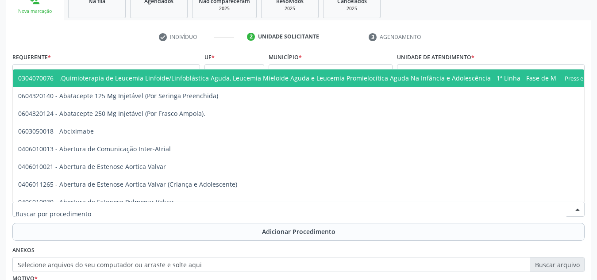
click at [114, 206] on div at bounding box center [298, 209] width 572 height 15
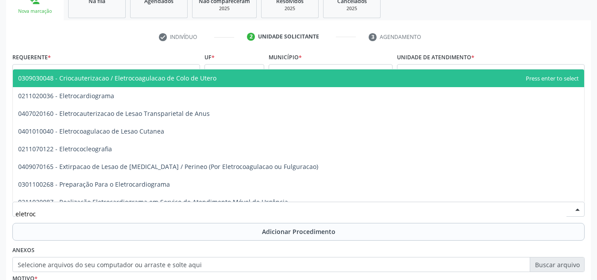
type input "eletroca"
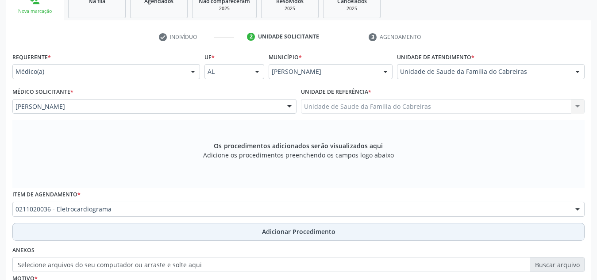
click at [116, 228] on button "Adicionar Procedimento" at bounding box center [298, 232] width 572 height 18
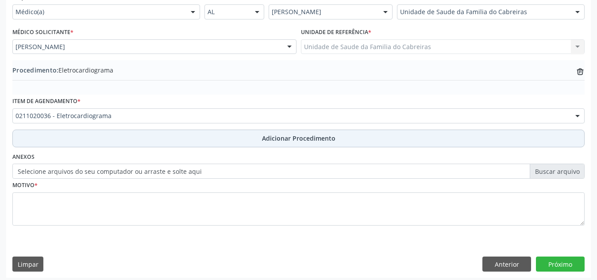
scroll to position [218, 0]
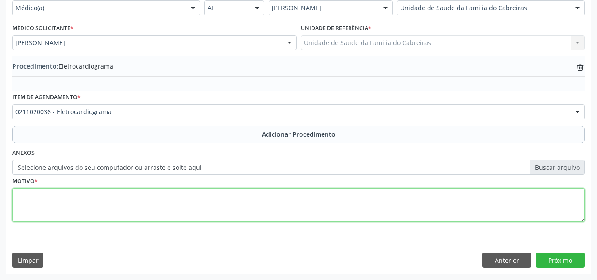
click at [138, 210] on textarea at bounding box center [298, 205] width 572 height 34
type textarea "7"
type textarea "P"
type textarea "Pré-operatório."
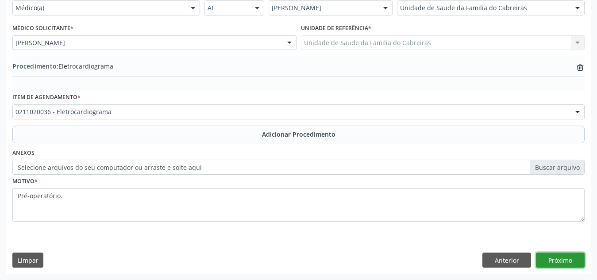
click at [560, 260] on button "Próximo" at bounding box center [560, 260] width 49 height 15
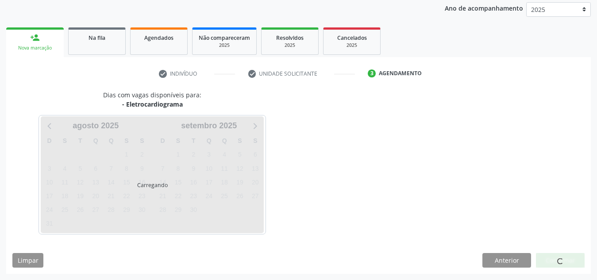
scroll to position [143, 0]
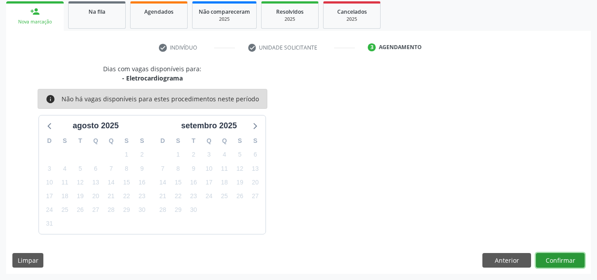
click at [560, 260] on button "Confirmar" at bounding box center [560, 260] width 49 height 15
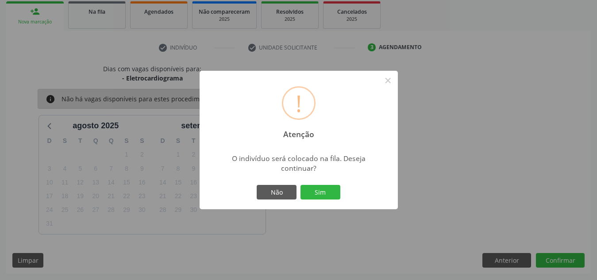
click at [300, 185] on button "Sim" at bounding box center [320, 192] width 40 height 15
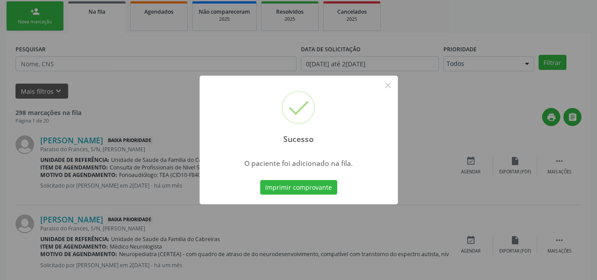
scroll to position [24, 0]
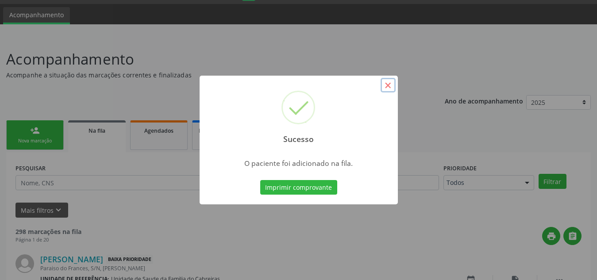
click at [389, 82] on button "×" at bounding box center [387, 85] width 15 height 15
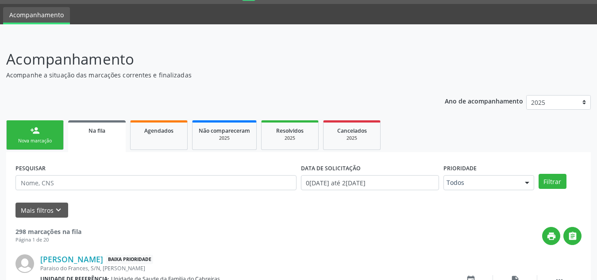
click at [44, 132] on link "person_add Nova marcação" at bounding box center [34, 135] width 57 height 30
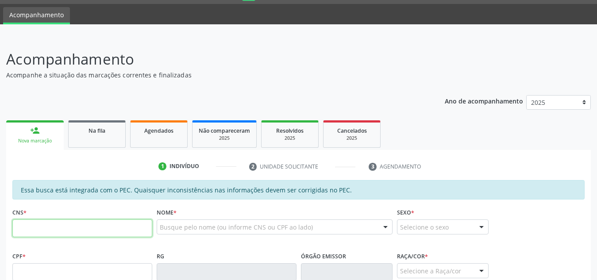
click at [66, 234] on input "text" at bounding box center [82, 228] width 140 height 18
paste input "707 0008 1479 1133"
type input "707 0008 1479 1133"
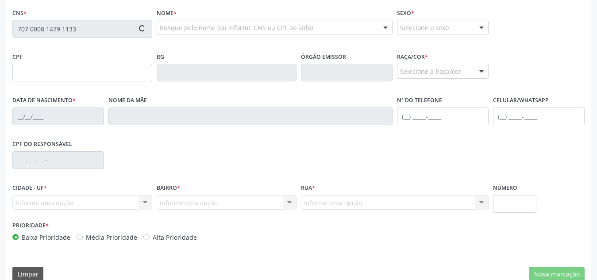
scroll to position [238, 0]
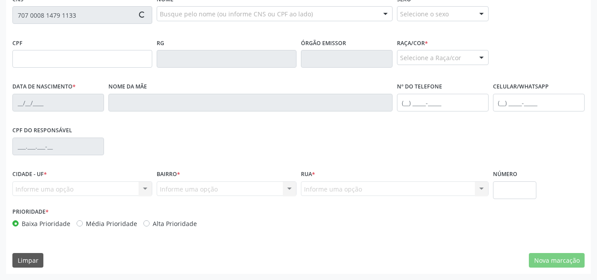
type input "911.714.074-91"
type input "[DATE]"
type input "[PERSON_NAME]"
type input "[PHONE_NUMBER]"
type input "26"
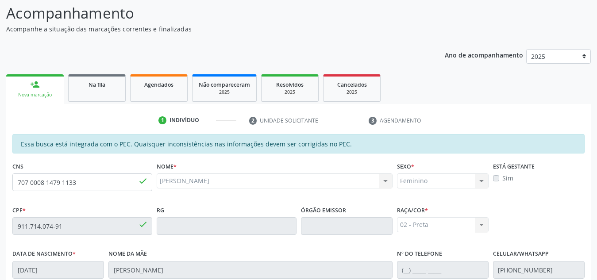
scroll to position [0, 0]
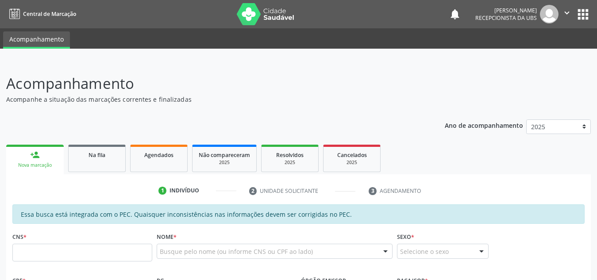
click at [58, 255] on input "text" at bounding box center [82, 253] width 140 height 18
type input "707 0008 1479 1133"
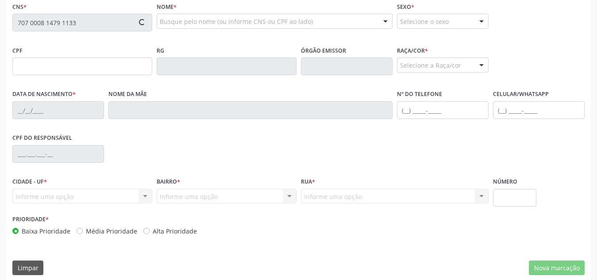
type input "911.714.074-91"
type input "09/05/1967"
type input "Irene da Conceicao"
type input "(82) 99112-4191"
type input "26"
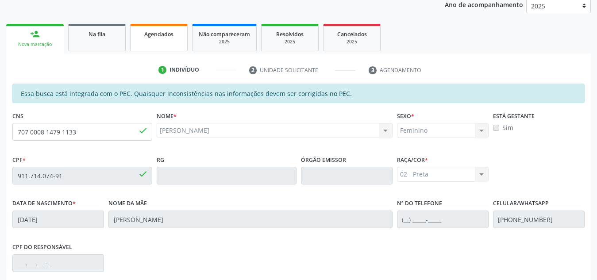
scroll to position [120, 0]
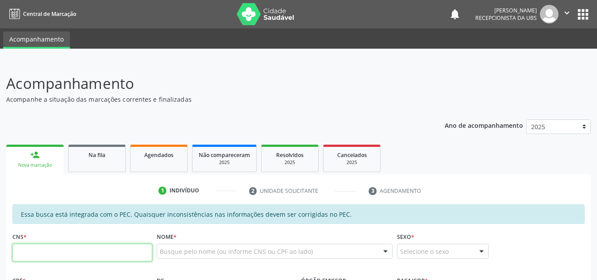
scroll to position [118, 0]
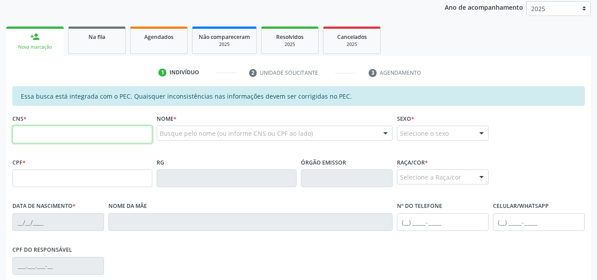
paste input "707 0008 1479 1133"
type input "707 0008 1479 1133"
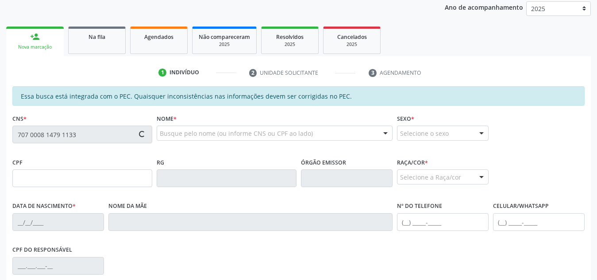
type input "911.714.074-91"
type input "[DATE]"
type input "[PERSON_NAME]"
type input "[PHONE_NUMBER]"
type input "S/N"
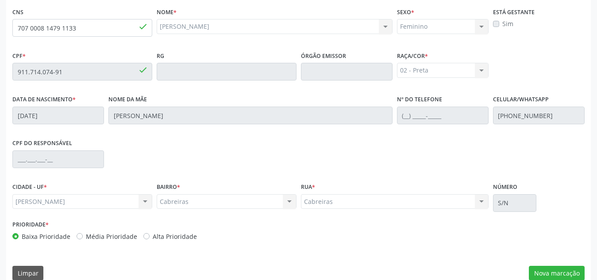
scroll to position [225, 0]
click at [537, 269] on button "Nova marcação" at bounding box center [557, 272] width 56 height 15
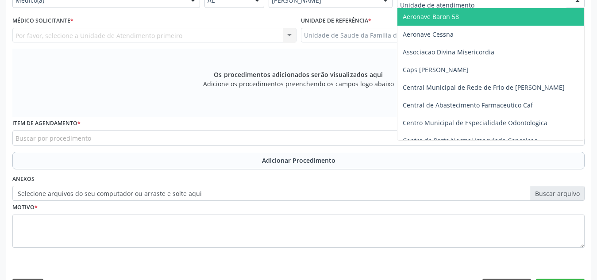
scroll to position [221, 0]
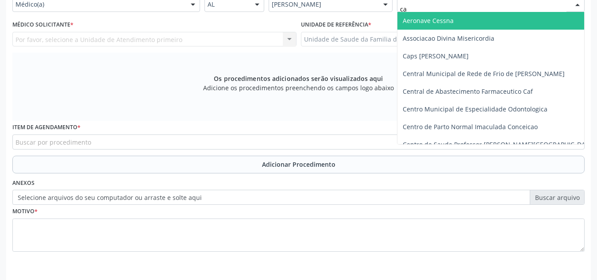
type input "cab"
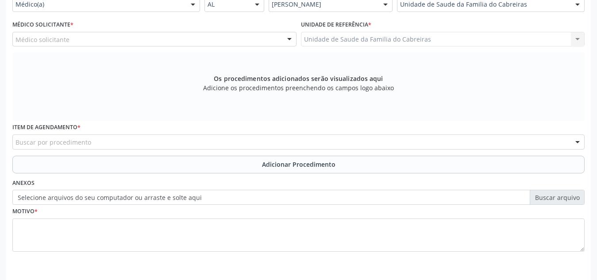
click at [203, 41] on div "Médico solicitante" at bounding box center [154, 39] width 284 height 15
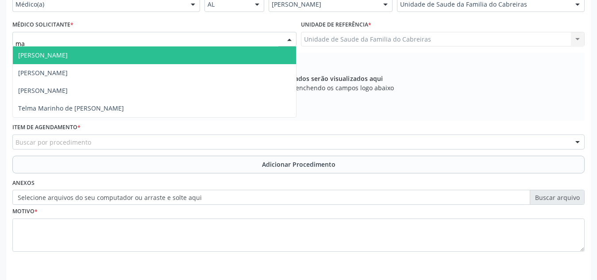
type input "mar"
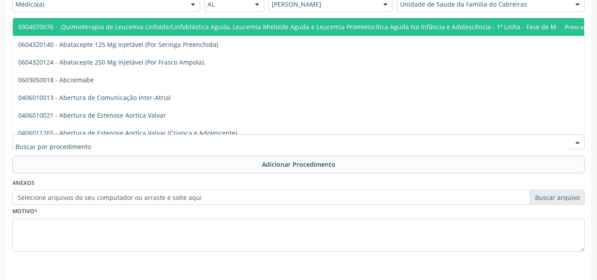
click at [170, 141] on div at bounding box center [298, 141] width 572 height 15
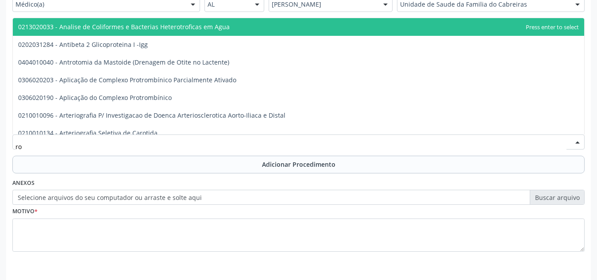
type input "r"
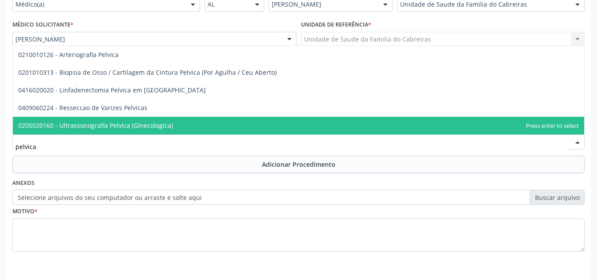
click at [165, 121] on span "0205020160 - Ultrassonografia Pelvica (Ginecologica)" at bounding box center [95, 125] width 155 height 8
type input "pelvica"
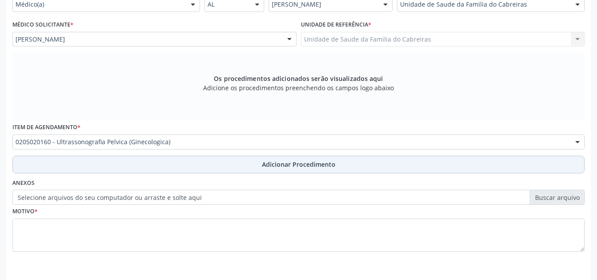
click at [169, 156] on button "Adicionar Procedimento" at bounding box center [298, 165] width 572 height 18
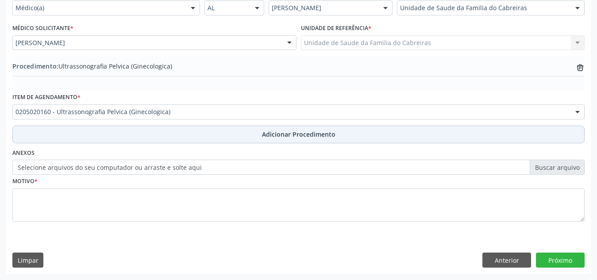
scroll to position [218, 0]
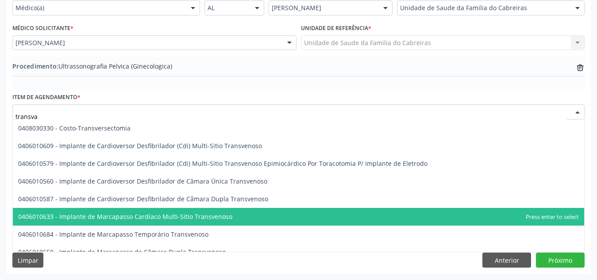
type input "transvag"
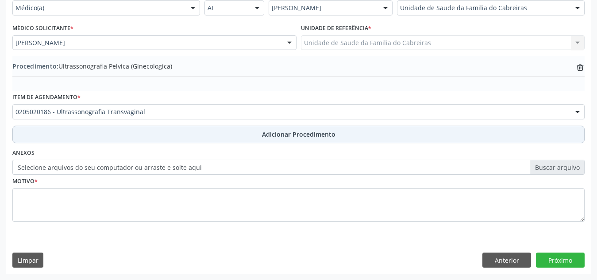
click at [204, 135] on button "Adicionar Procedimento" at bounding box center [298, 135] width 572 height 18
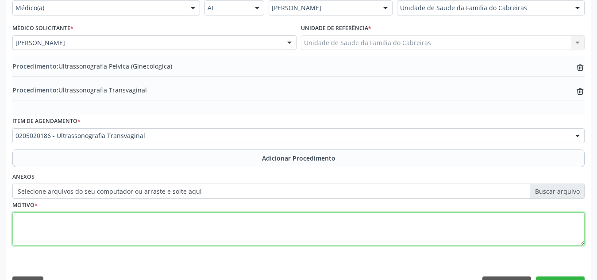
click at [176, 220] on textarea at bounding box center [298, 229] width 572 height 34
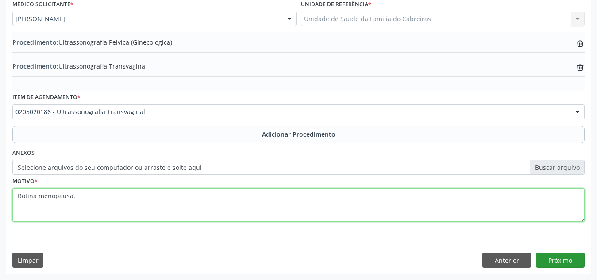
type textarea "Rotina menopausa."
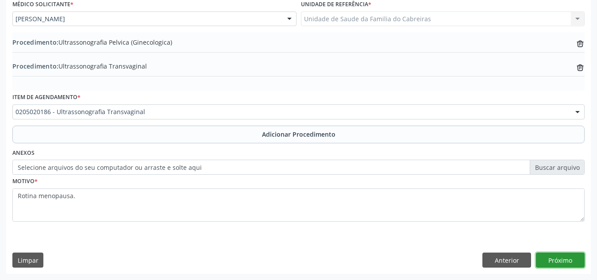
click at [550, 261] on button "Próximo" at bounding box center [560, 260] width 49 height 15
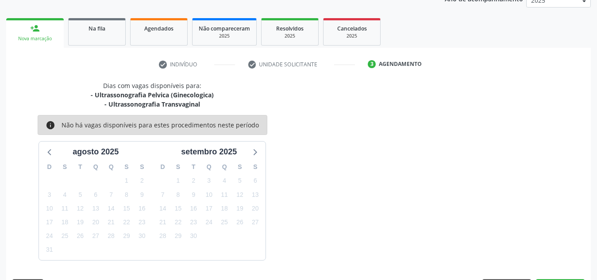
scroll to position [153, 0]
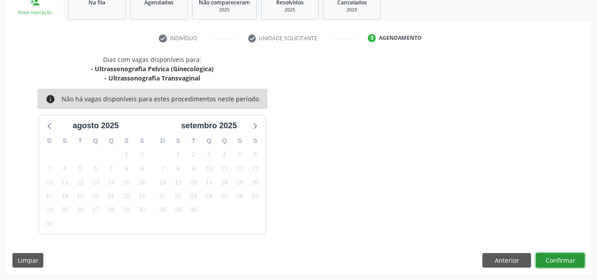
click at [550, 261] on button "Confirmar" at bounding box center [560, 260] width 49 height 15
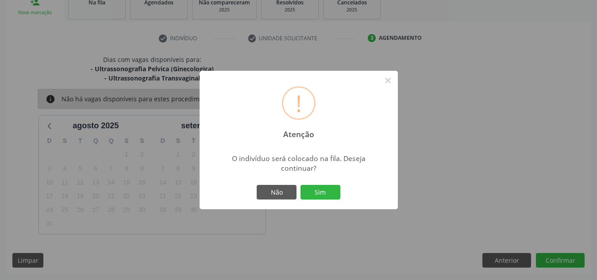
click at [300, 185] on button "Sim" at bounding box center [320, 192] width 40 height 15
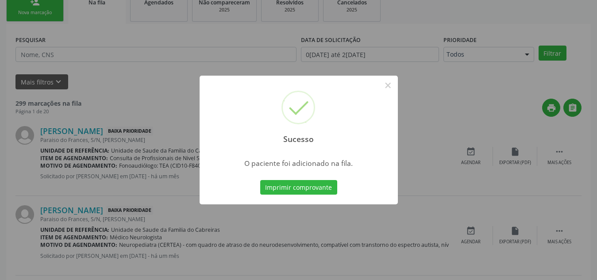
scroll to position [24, 0]
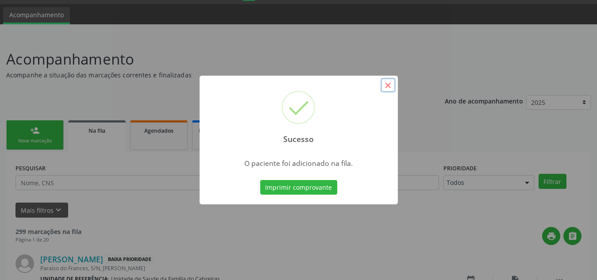
click at [388, 82] on button "×" at bounding box center [387, 85] width 15 height 15
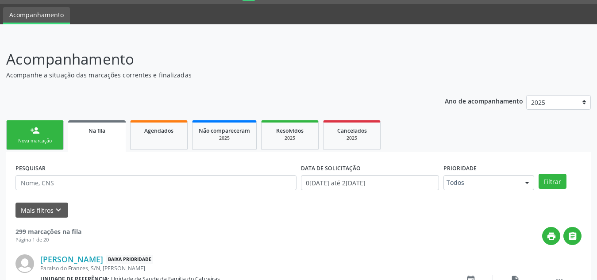
click at [19, 128] on link "person_add Nova marcação" at bounding box center [34, 135] width 57 height 30
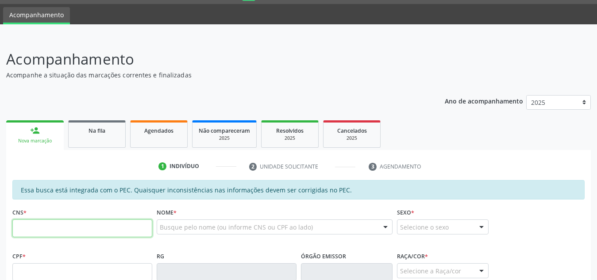
click at [90, 224] on input "text" at bounding box center [82, 228] width 140 height 18
paste input "706 2005 8443 4660"
type input "706 2005 8443 4660"
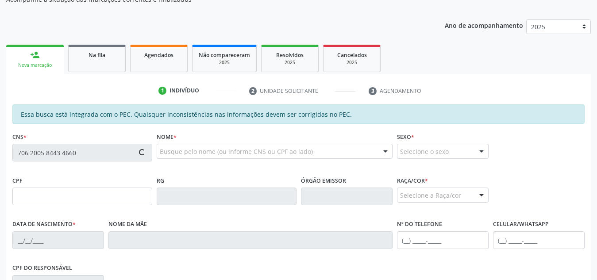
type input "013.373.774-81"
type input "03/08/1976"
type input "Cicera Petrucia dos Santos Costa"
type input "(82) 99401-9633"
type input "261"
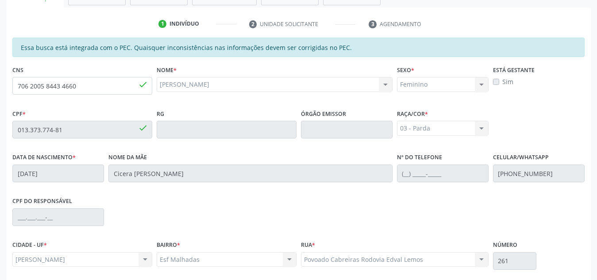
scroll to position [120, 0]
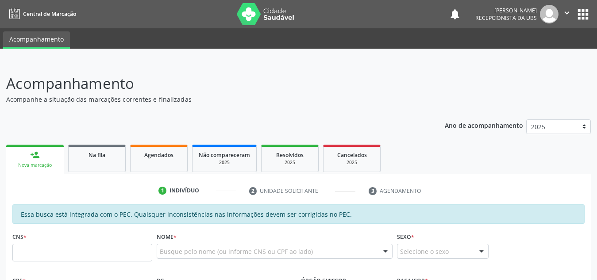
scroll to position [185, 0]
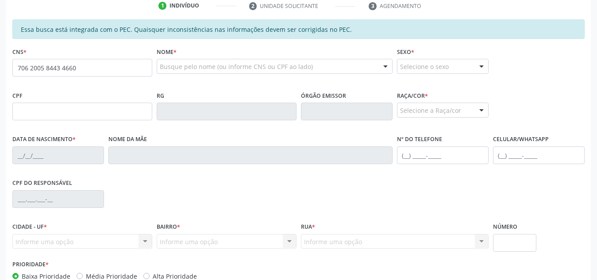
type input "706 2005 8443 4660"
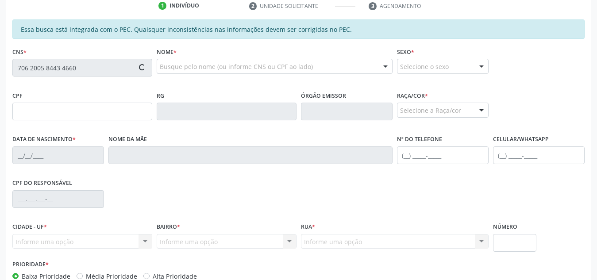
scroll to position [238, 0]
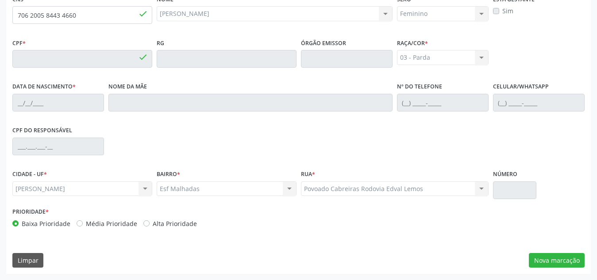
type input "013.373.774-81"
type input "[DATE]"
type input "Cicera [PERSON_NAME]"
type input "[PHONE_NUMBER]"
type input "261"
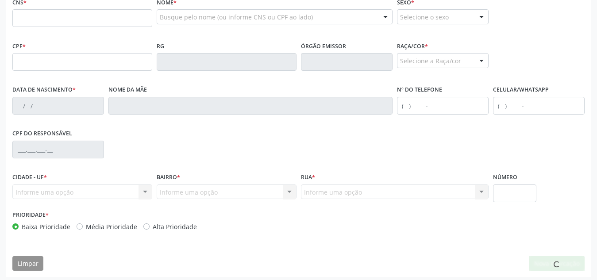
scroll to position [234, 0]
type input "706 2005 8443 4660"
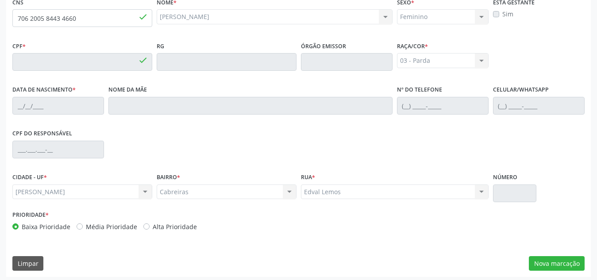
type input "013.373.774-81"
type input "03/08/1976"
type input "Cicera Petrucia dos Santos Costa"
type input "(82) 99401-9633"
type input "261"
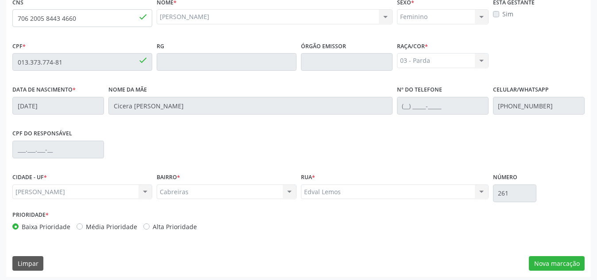
scroll to position [238, 0]
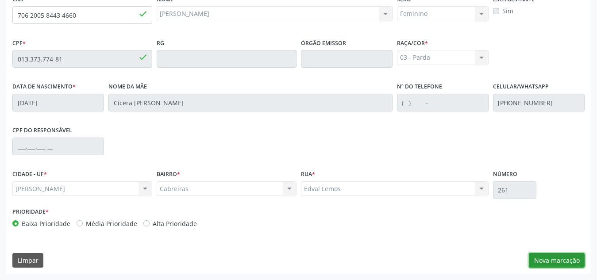
click at [569, 258] on button "Nova marcação" at bounding box center [557, 260] width 56 height 15
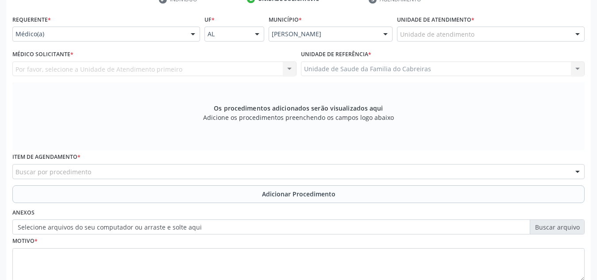
scroll to position [190, 0]
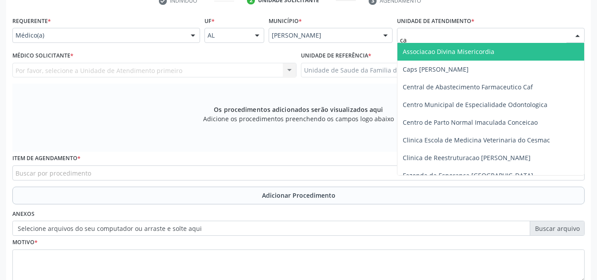
type input "cab"
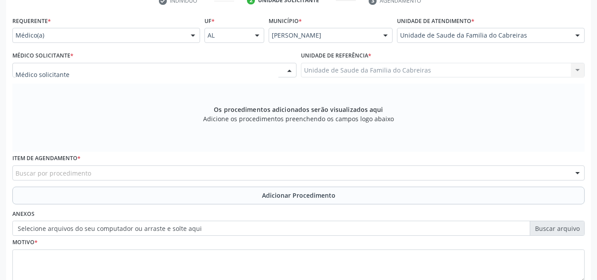
click at [225, 66] on div at bounding box center [154, 70] width 284 height 15
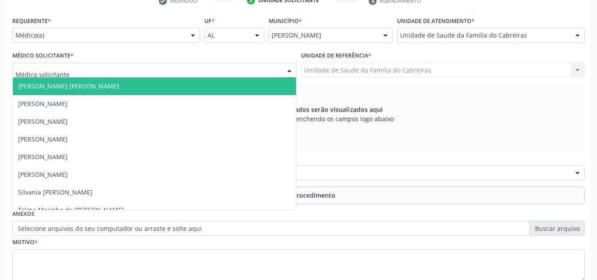
type input "l"
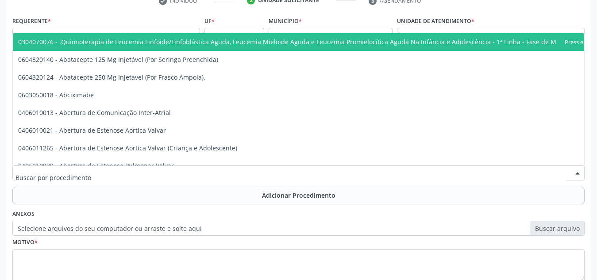
click at [175, 169] on div at bounding box center [298, 172] width 572 height 15
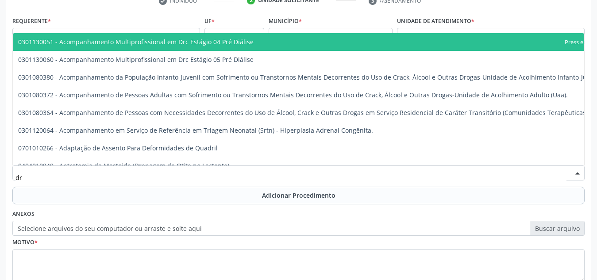
type input "d"
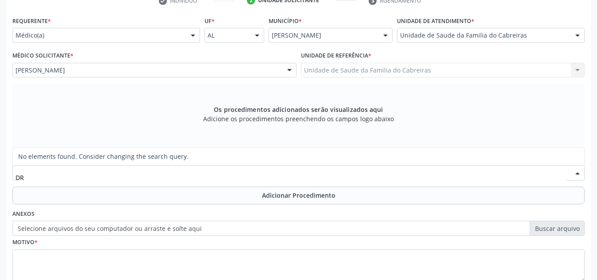
type input "D"
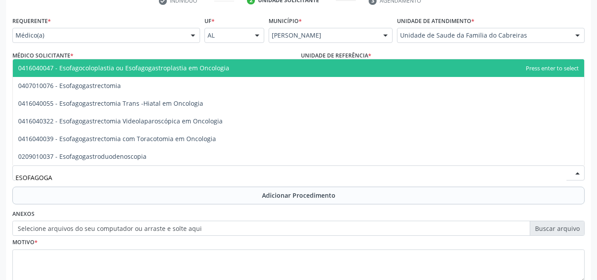
type input "ESOFAGOGAS"
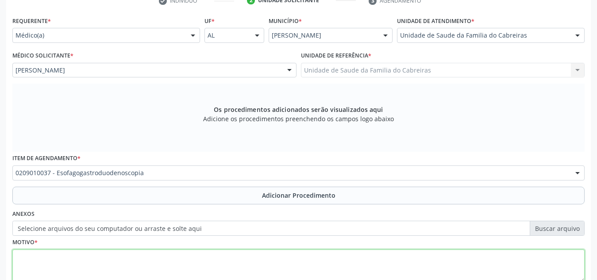
click at [157, 253] on textarea at bounding box center [298, 266] width 572 height 34
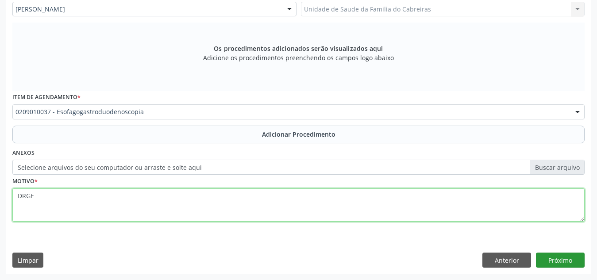
type textarea "DRGE"
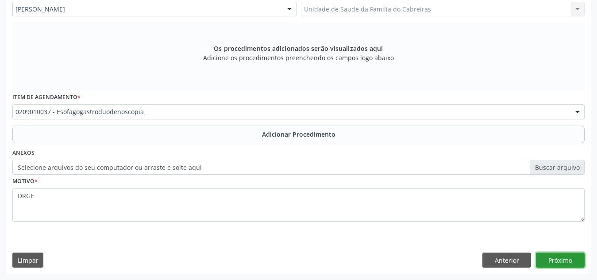
click at [556, 259] on button "Próximo" at bounding box center [560, 260] width 49 height 15
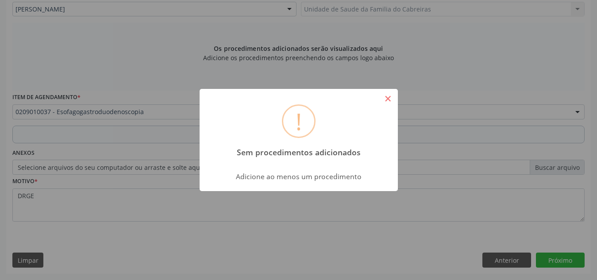
click at [388, 98] on button "×" at bounding box center [387, 98] width 15 height 15
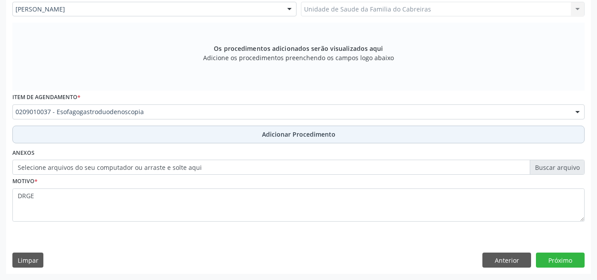
click at [435, 133] on button "Adicionar Procedimento" at bounding box center [298, 135] width 572 height 18
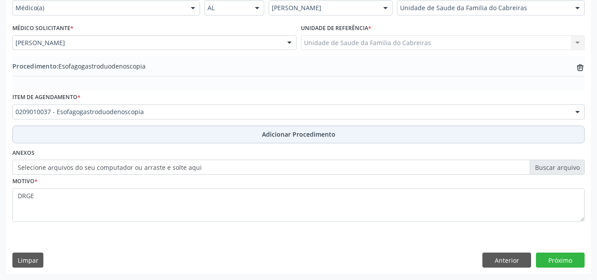
scroll to position [218, 0]
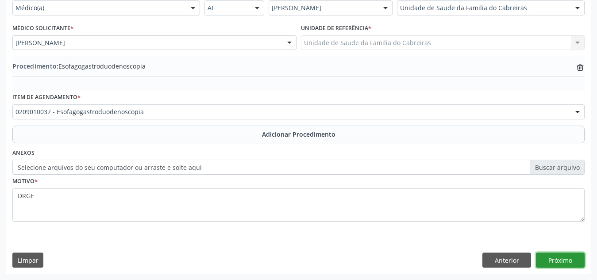
click at [564, 260] on button "Próximo" at bounding box center [560, 260] width 49 height 15
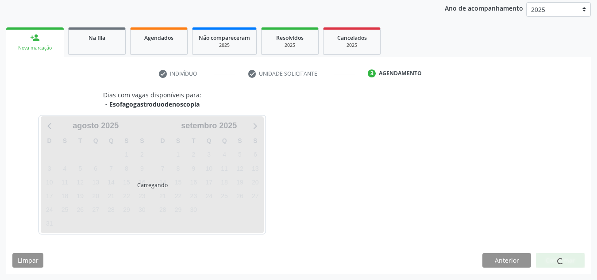
scroll to position [143, 0]
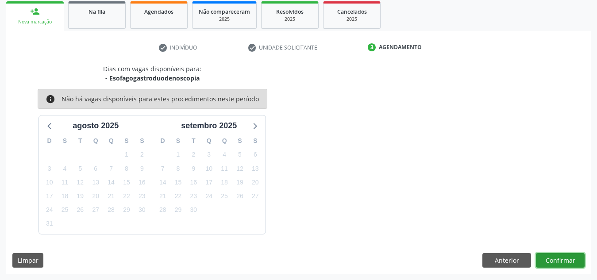
click at [564, 260] on button "Confirmar" at bounding box center [560, 260] width 49 height 15
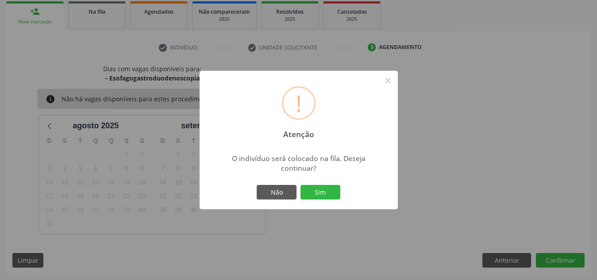
click at [300, 185] on button "Sim" at bounding box center [320, 192] width 40 height 15
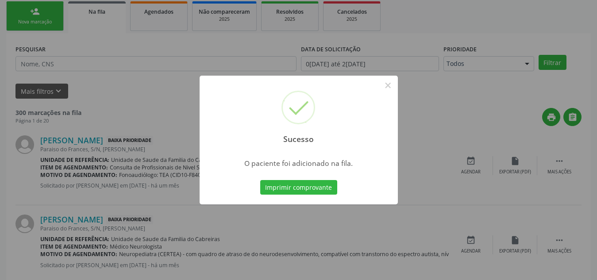
scroll to position [24, 0]
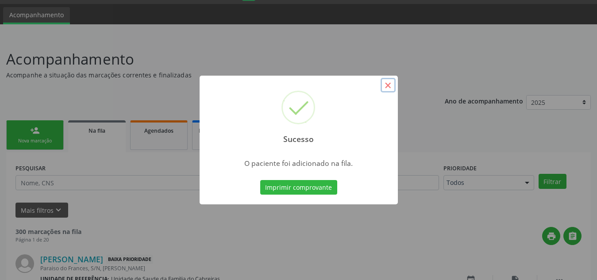
click at [387, 86] on button "×" at bounding box center [387, 85] width 15 height 15
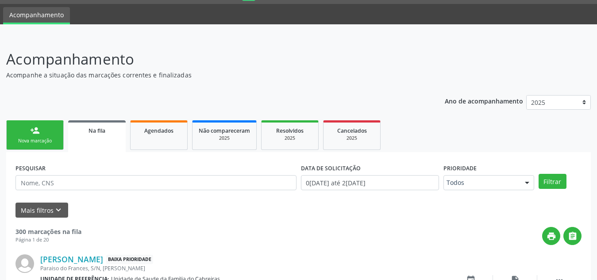
click at [30, 137] on link "person_add Nova marcação" at bounding box center [34, 135] width 57 height 30
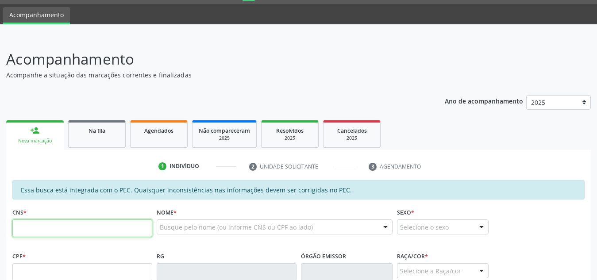
click at [37, 234] on input "text" at bounding box center [82, 228] width 140 height 18
paste input "708 6035 7770 6281"
type input "708 6035 7770 6281"
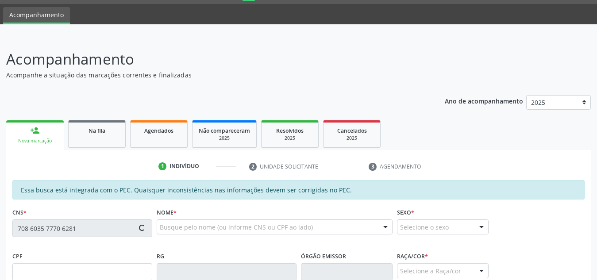
type input "677.460.714-49"
type input "[DATE]"
type input "[PERSON_NAME]"
type input "[PHONE_NUMBER]"
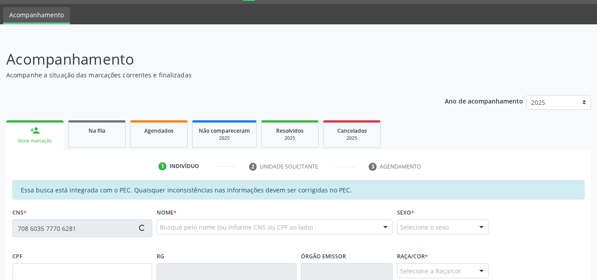
type input "1063"
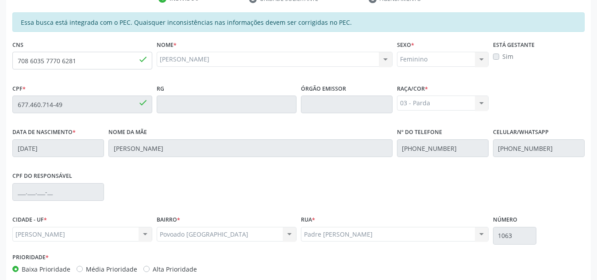
scroll to position [238, 0]
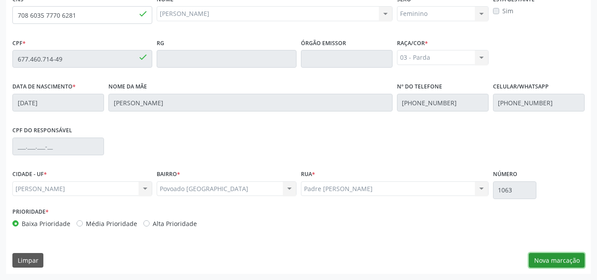
click at [558, 258] on button "Nova marcação" at bounding box center [557, 260] width 56 height 15
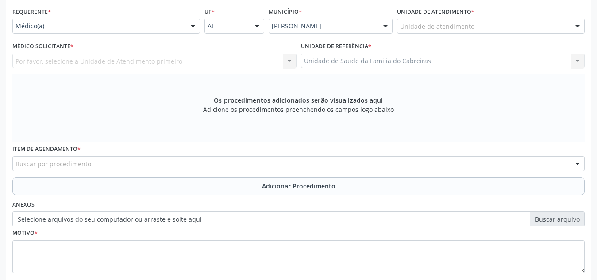
scroll to position [180, 0]
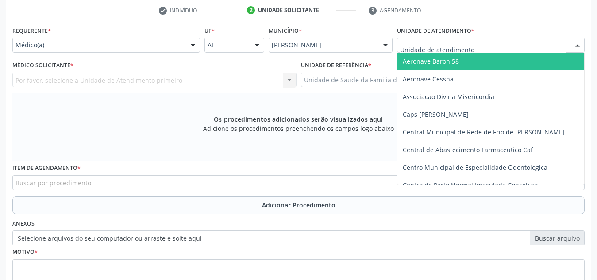
click at [478, 46] on div at bounding box center [491, 45] width 188 height 15
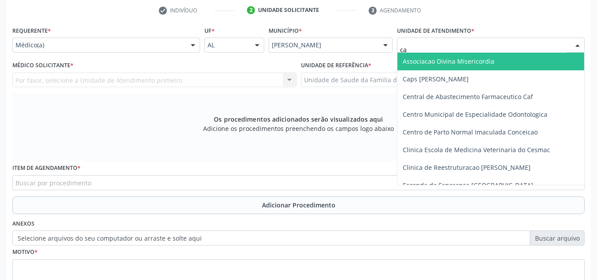
type input "cab"
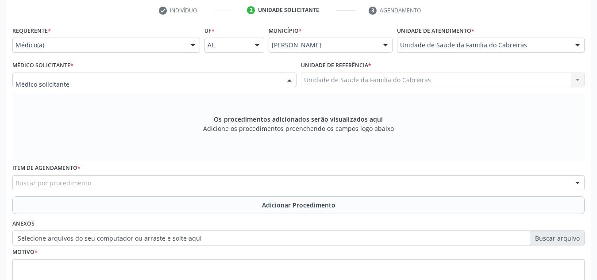
click at [226, 77] on div at bounding box center [154, 80] width 284 height 15
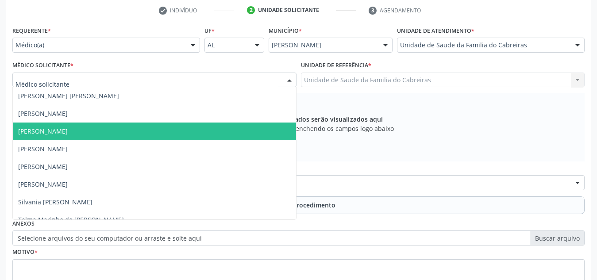
click at [197, 130] on span "[PERSON_NAME]" at bounding box center [154, 132] width 283 height 18
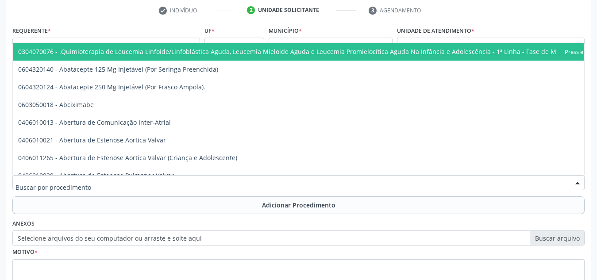
click at [195, 182] on div at bounding box center [298, 182] width 572 height 15
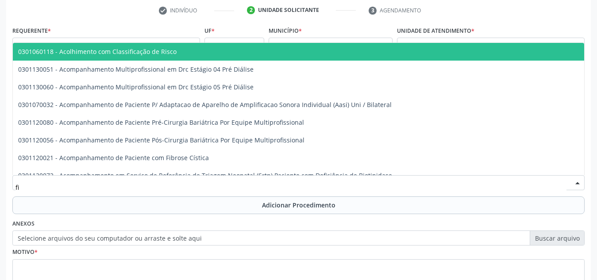
type input "f"
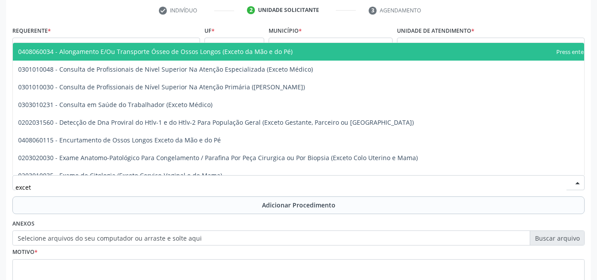
type input "exceto"
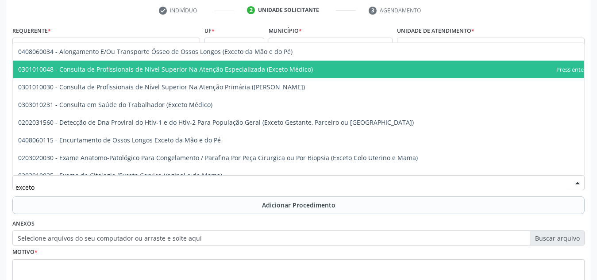
click at [258, 69] on span "0301010048 - Consulta de Profissionais de Nivel Superior Na Atenção Especializa…" at bounding box center [165, 69] width 295 height 8
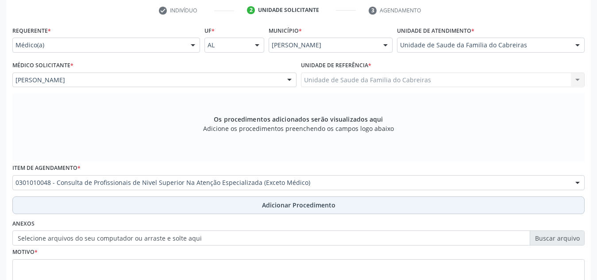
click at [242, 204] on button "Adicionar Procedimento" at bounding box center [298, 205] width 572 height 18
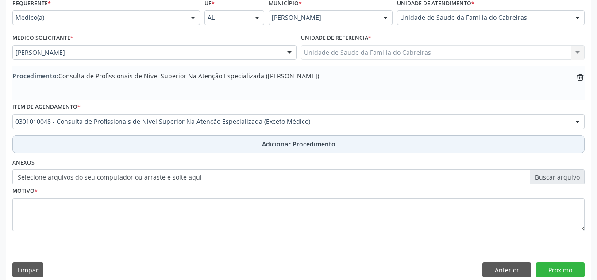
scroll to position [218, 0]
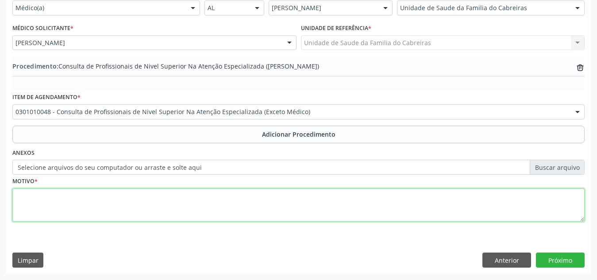
click at [242, 211] on textarea at bounding box center [298, 205] width 572 height 34
type textarea "P"
type textarea "Fisioterapia. Paciente com RM magnética constando protusão discal em L4-L5."
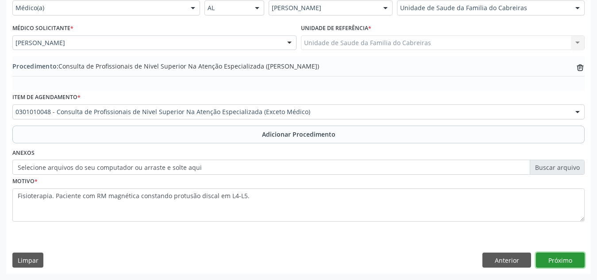
click at [559, 260] on button "Próximo" at bounding box center [560, 260] width 49 height 15
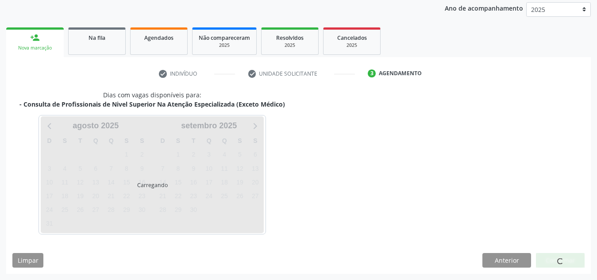
scroll to position [143, 0]
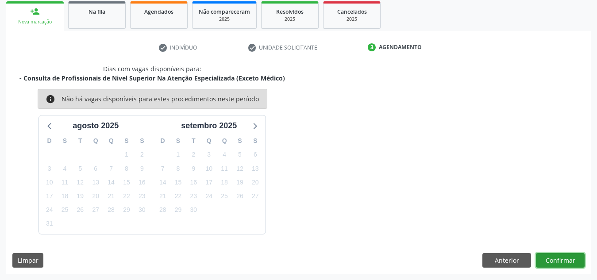
click at [559, 260] on button "Confirmar" at bounding box center [560, 260] width 49 height 15
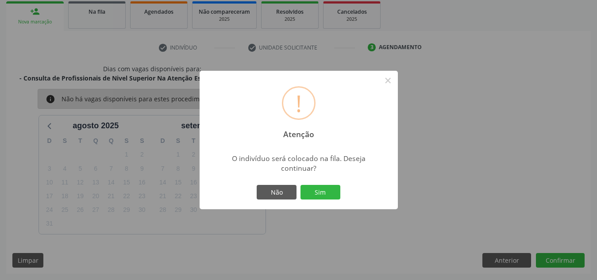
click at [300, 185] on button "Sim" at bounding box center [320, 192] width 40 height 15
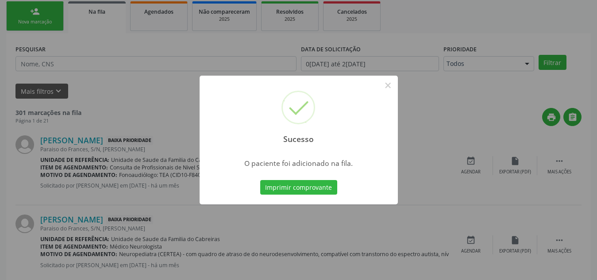
scroll to position [24, 0]
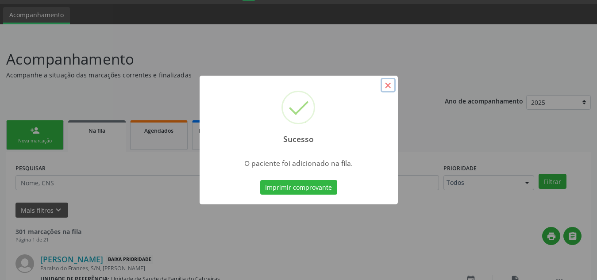
click at [385, 87] on button "×" at bounding box center [387, 85] width 15 height 15
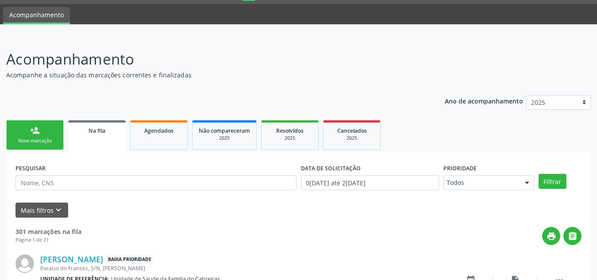
click at [21, 133] on link "person_add Nova marcação" at bounding box center [34, 135] width 57 height 30
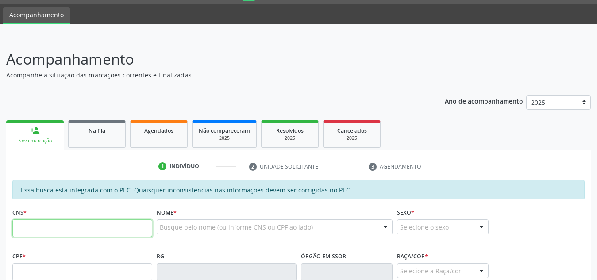
click at [60, 226] on input "text" at bounding box center [82, 228] width 140 height 18
paste input "708 6035 7770 6281"
type input "708 6035 7770 6281"
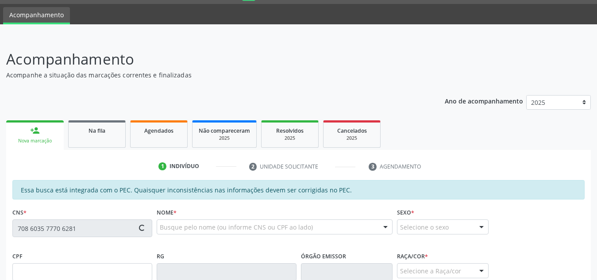
type input "677.460.714-49"
type input "[DATE]"
type input "[PERSON_NAME]"
type input "[PHONE_NUMBER]"
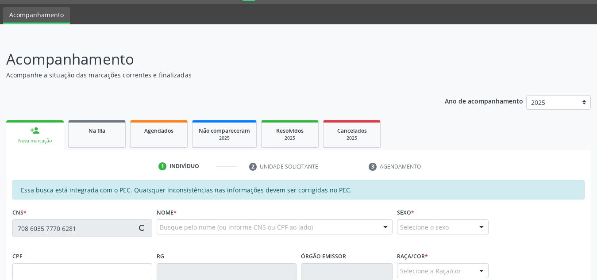
type input "1063"
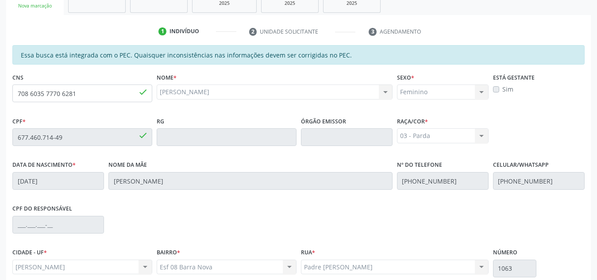
scroll to position [156, 0]
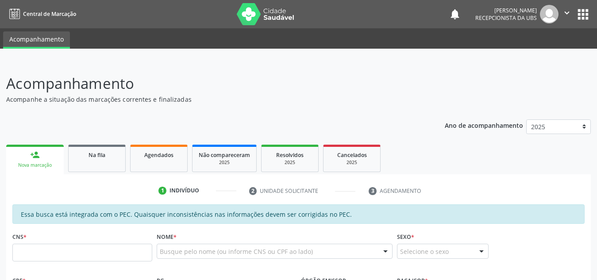
scroll to position [185, 0]
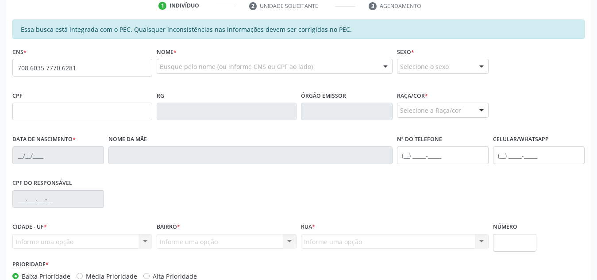
type input "708 6035 7770 6281"
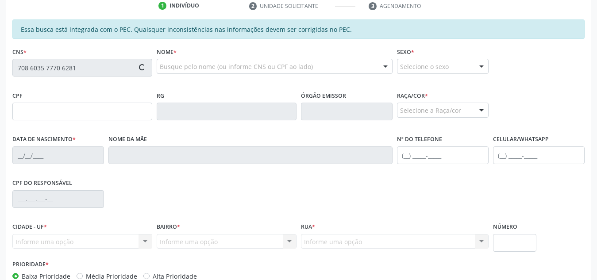
type input "677.460.714-49"
type input "[DATE]"
type input "[PERSON_NAME]"
type input "[PHONE_NUMBER]"
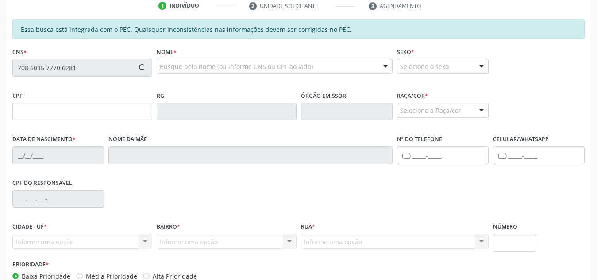
type input "1063"
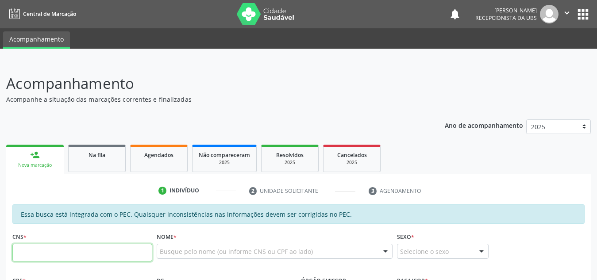
scroll to position [185, 0]
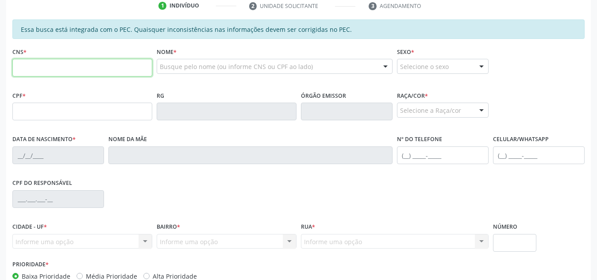
paste input "708 6035 7770 6281"
type input "708 6035 7770 6281"
type input "677.460.714-49"
type input "[DATE]"
type input "[PERSON_NAME]"
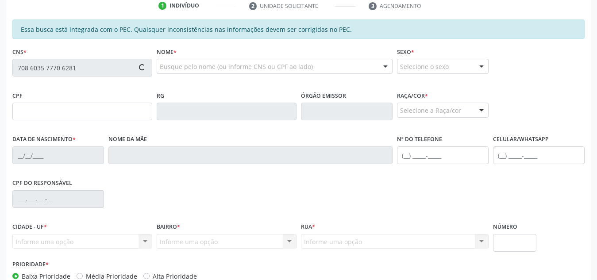
type input "[PHONE_NUMBER]"
type input "1063"
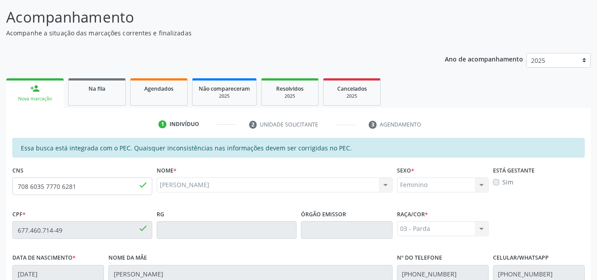
scroll to position [65, 0]
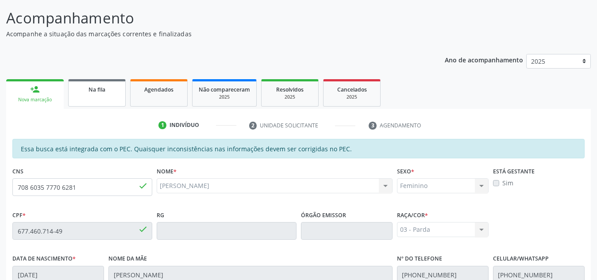
click at [92, 95] on link "Na fila" at bounding box center [96, 92] width 57 height 27
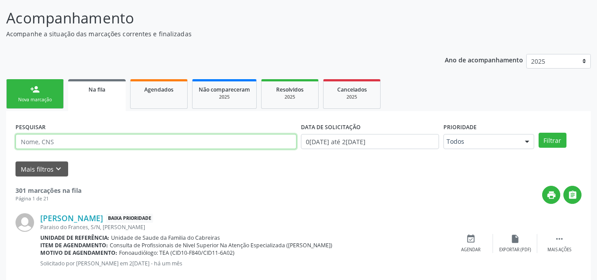
click at [88, 140] on input "text" at bounding box center [155, 141] width 281 height 15
type input "[PERSON_NAME]"
click at [538, 133] on button "Filtrar" at bounding box center [552, 140] width 28 height 15
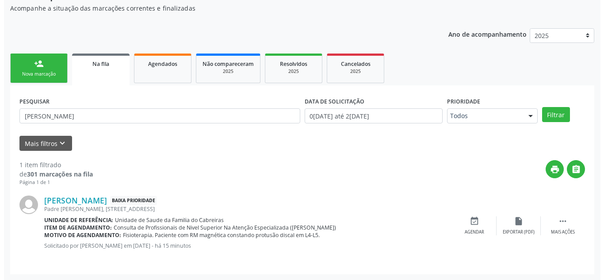
scroll to position [92, 0]
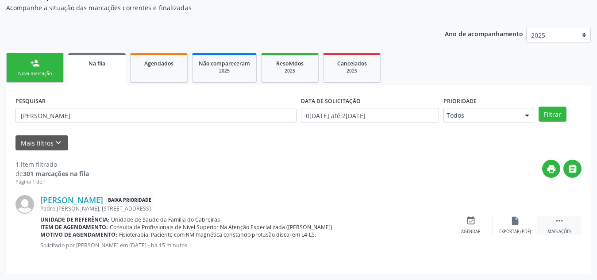
click at [552, 229] on div "Mais ações" at bounding box center [559, 232] width 24 height 6
click at [470, 226] on div "cancel Cancelar" at bounding box center [470, 225] width 44 height 19
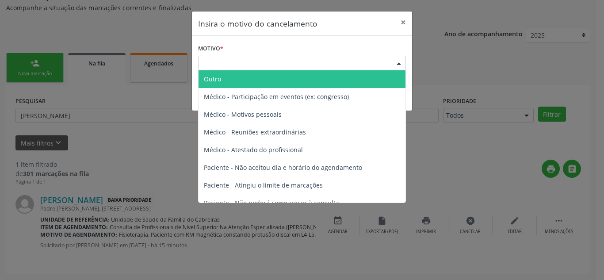
click at [377, 65] on div "Escolha o motivo" at bounding box center [302, 63] width 208 height 15
click at [321, 76] on span "Outro" at bounding box center [302, 79] width 207 height 18
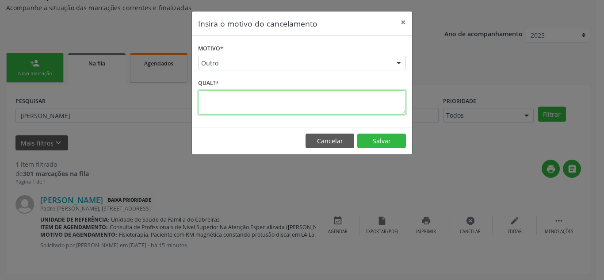
click at [296, 106] on textarea at bounding box center [302, 102] width 208 height 24
type textarea "e"
type textarea "erro"
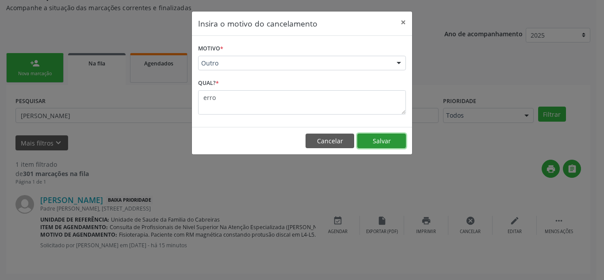
click at [372, 142] on button "Salvar" at bounding box center [381, 141] width 49 height 15
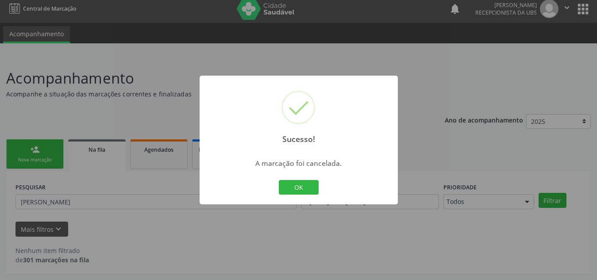
scroll to position [5, 0]
click at [300, 186] on button "OK" at bounding box center [299, 187] width 40 height 15
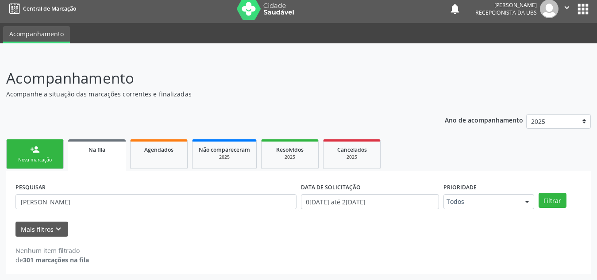
click at [34, 156] on link "person_add Nova marcação" at bounding box center [34, 154] width 57 height 30
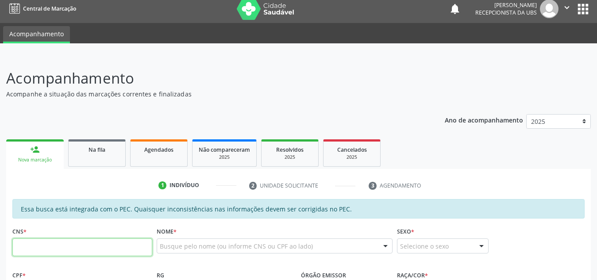
click at [53, 246] on input "text" at bounding box center [82, 247] width 140 height 18
type input "700 0063 3593 4609"
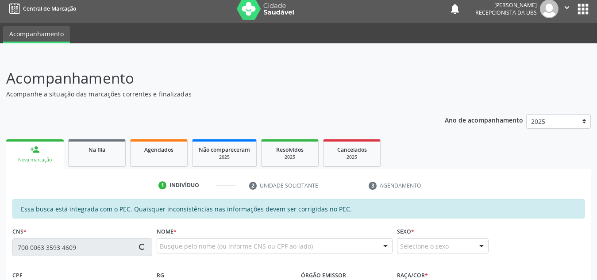
type input "955.907.494-68"
type input "2[DATE]"
type input "[PERSON_NAME]"
type input "[PHONE_NUMBER]"
type input "S/N"
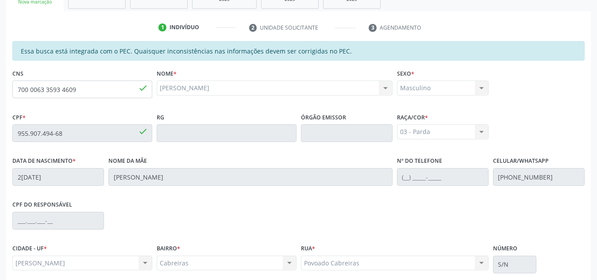
scroll to position [238, 0]
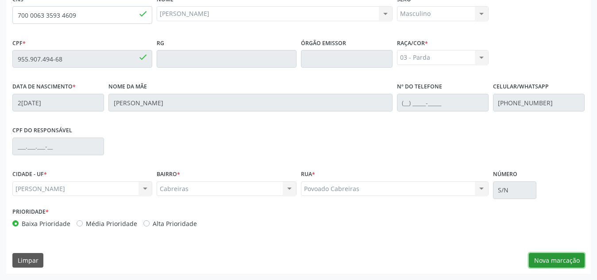
click at [544, 256] on button "Nova marcação" at bounding box center [557, 260] width 56 height 15
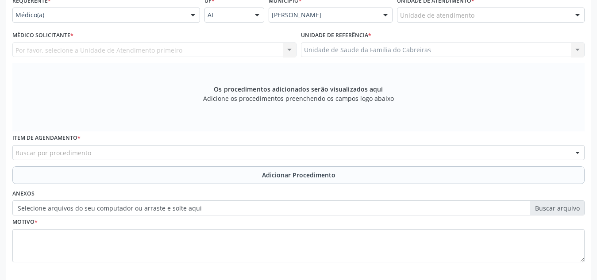
scroll to position [204, 0]
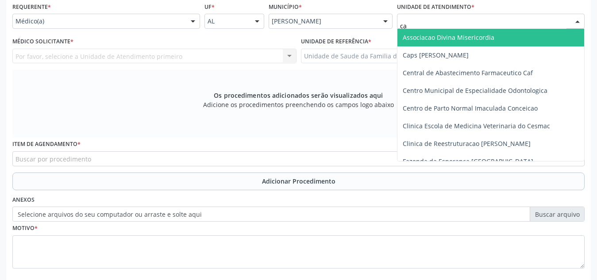
type input "cab"
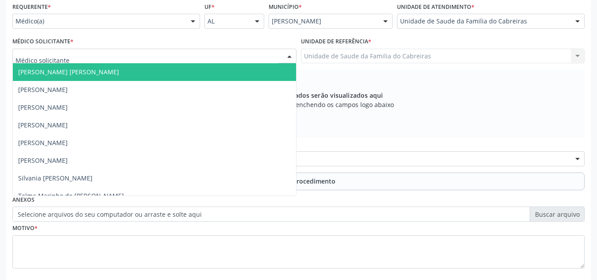
click at [178, 60] on div at bounding box center [154, 56] width 284 height 15
type input "l"
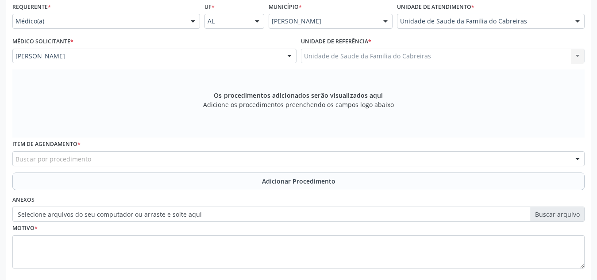
click at [144, 161] on div "Buscar por procedimento" at bounding box center [298, 158] width 572 height 15
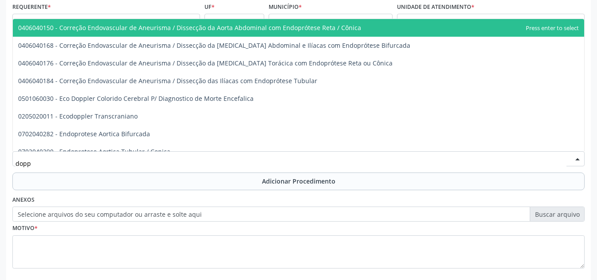
type input "doppl"
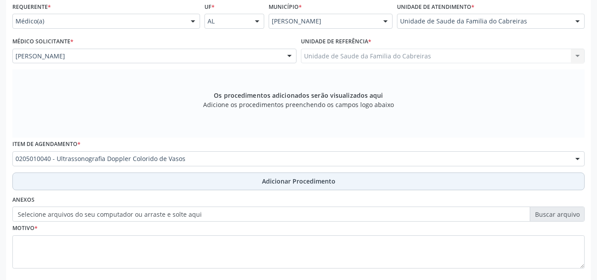
click at [149, 177] on button "Adicionar Procedimento" at bounding box center [298, 181] width 572 height 18
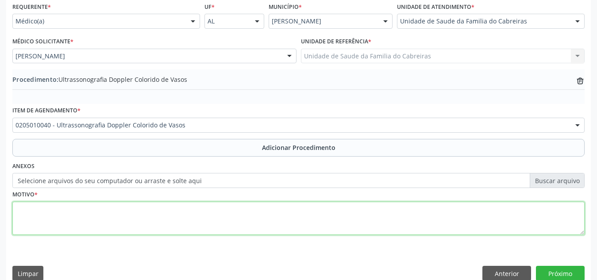
click at [116, 221] on textarea at bounding box center [298, 219] width 572 height 34
click at [436, 205] on textarea "Dor em face posterior de [PERSON_NAME] + veia varicosa" at bounding box center [298, 219] width 572 height 34
type textarea "Dor em face posterior de [PERSON_NAME] + veia varicosa"
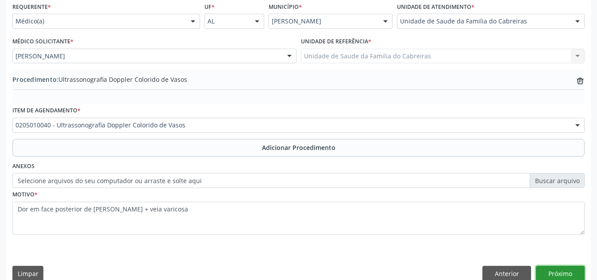
click at [557, 269] on button "Próximo" at bounding box center [560, 273] width 49 height 15
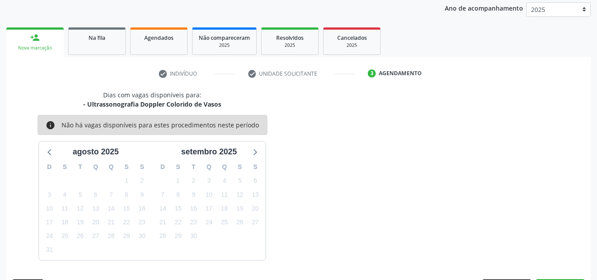
scroll to position [143, 0]
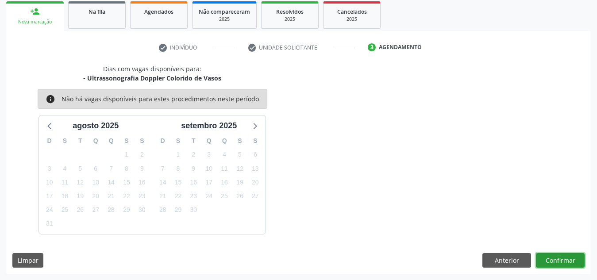
click at [564, 264] on button "Confirmar" at bounding box center [560, 260] width 49 height 15
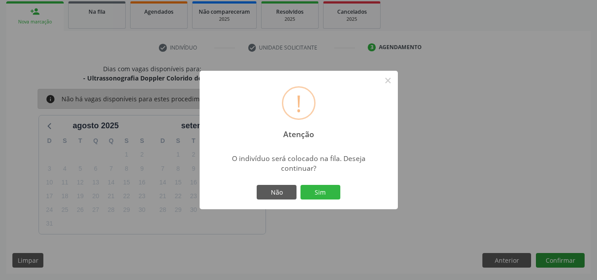
click at [300, 185] on button "Sim" at bounding box center [320, 192] width 40 height 15
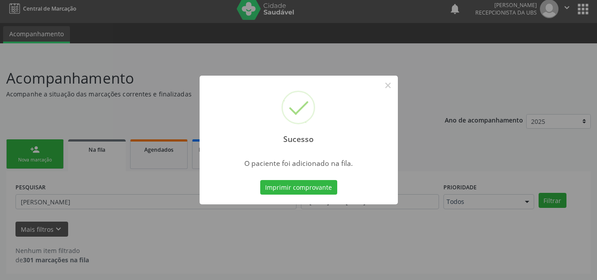
scroll to position [5, 0]
click at [393, 85] on button "×" at bounding box center [387, 85] width 15 height 15
